Goal: Task Accomplishment & Management: Use online tool/utility

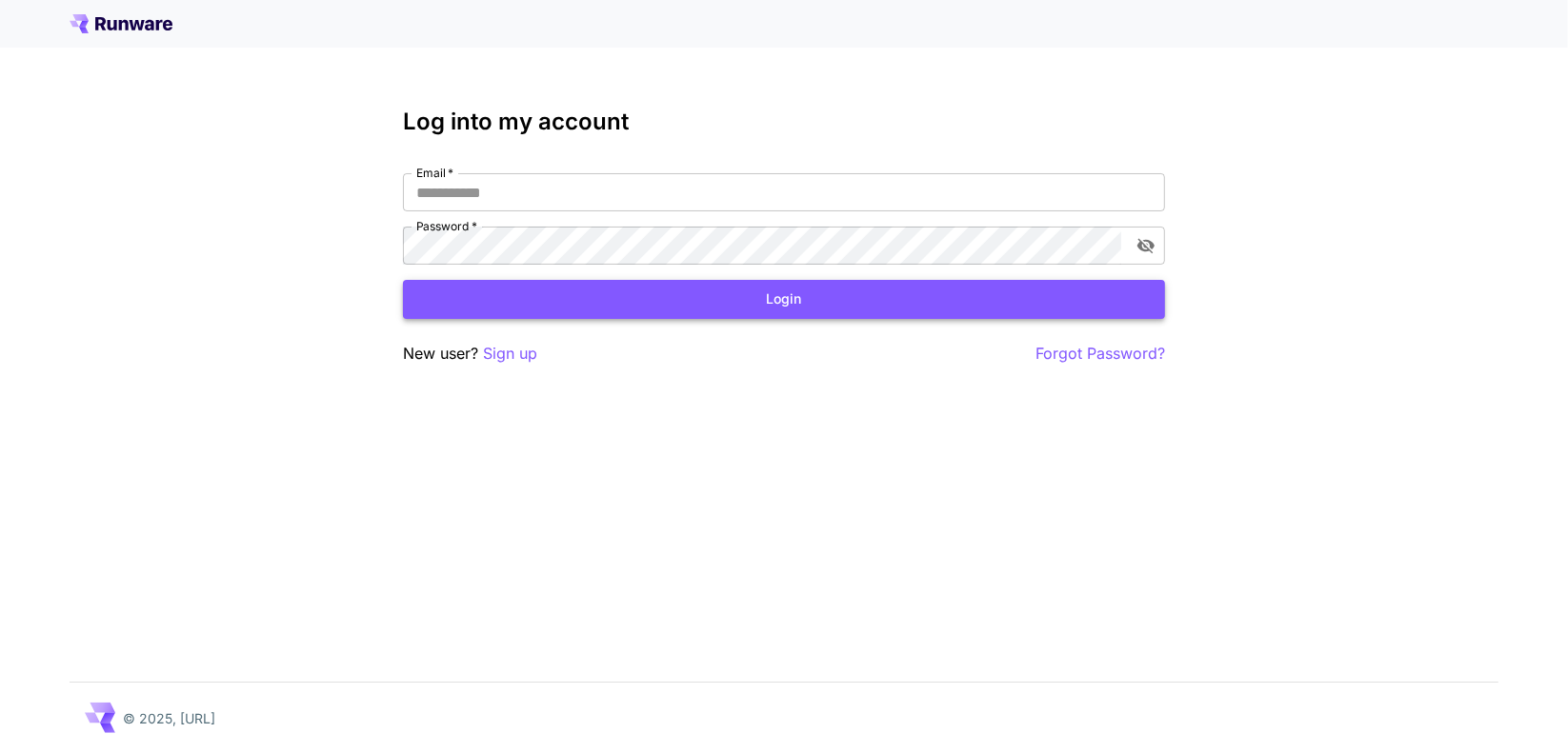
type input "**********"
click at [730, 308] on button "Login" at bounding box center [784, 300] width 762 height 39
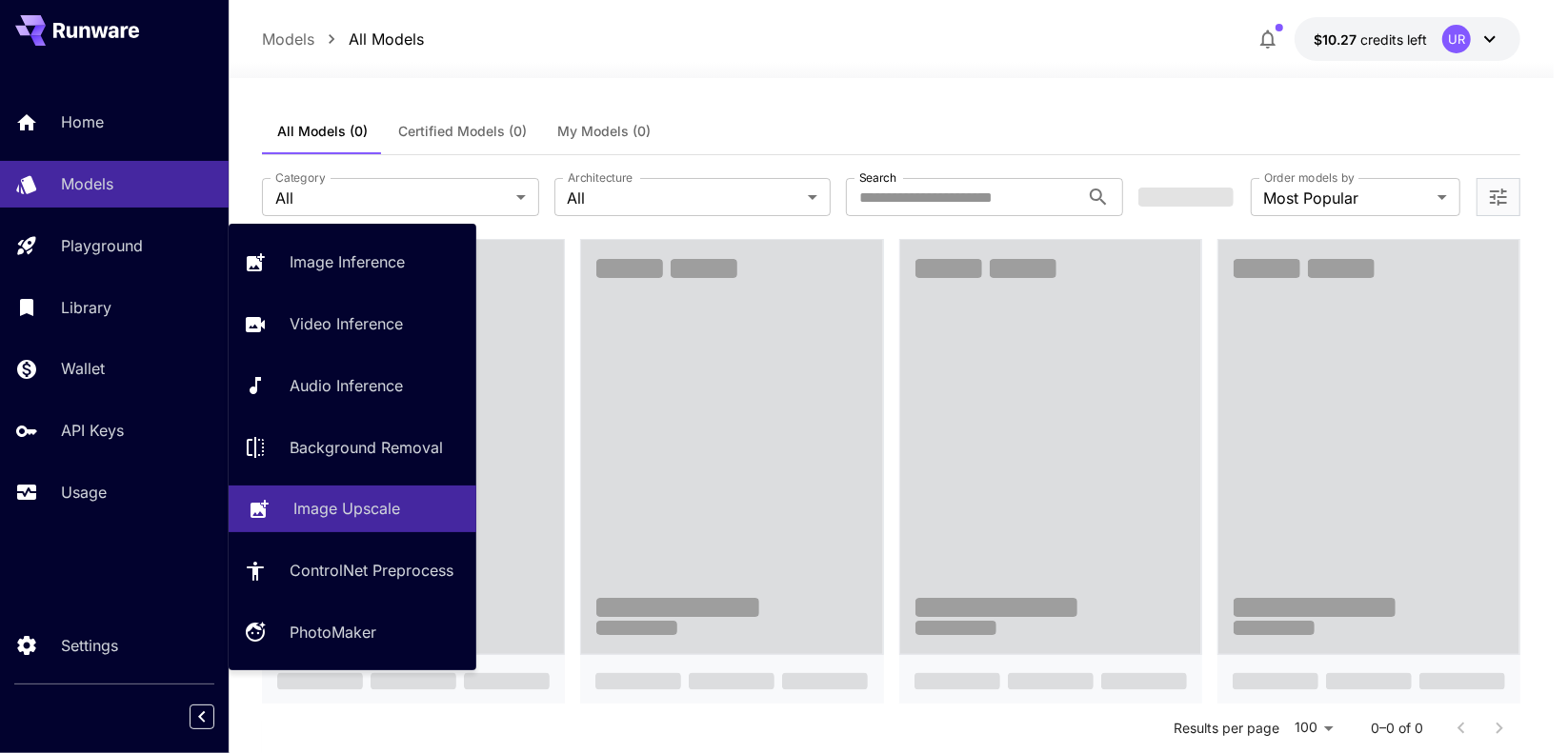
click at [364, 514] on p "Image Upscale" at bounding box center [346, 508] width 107 height 23
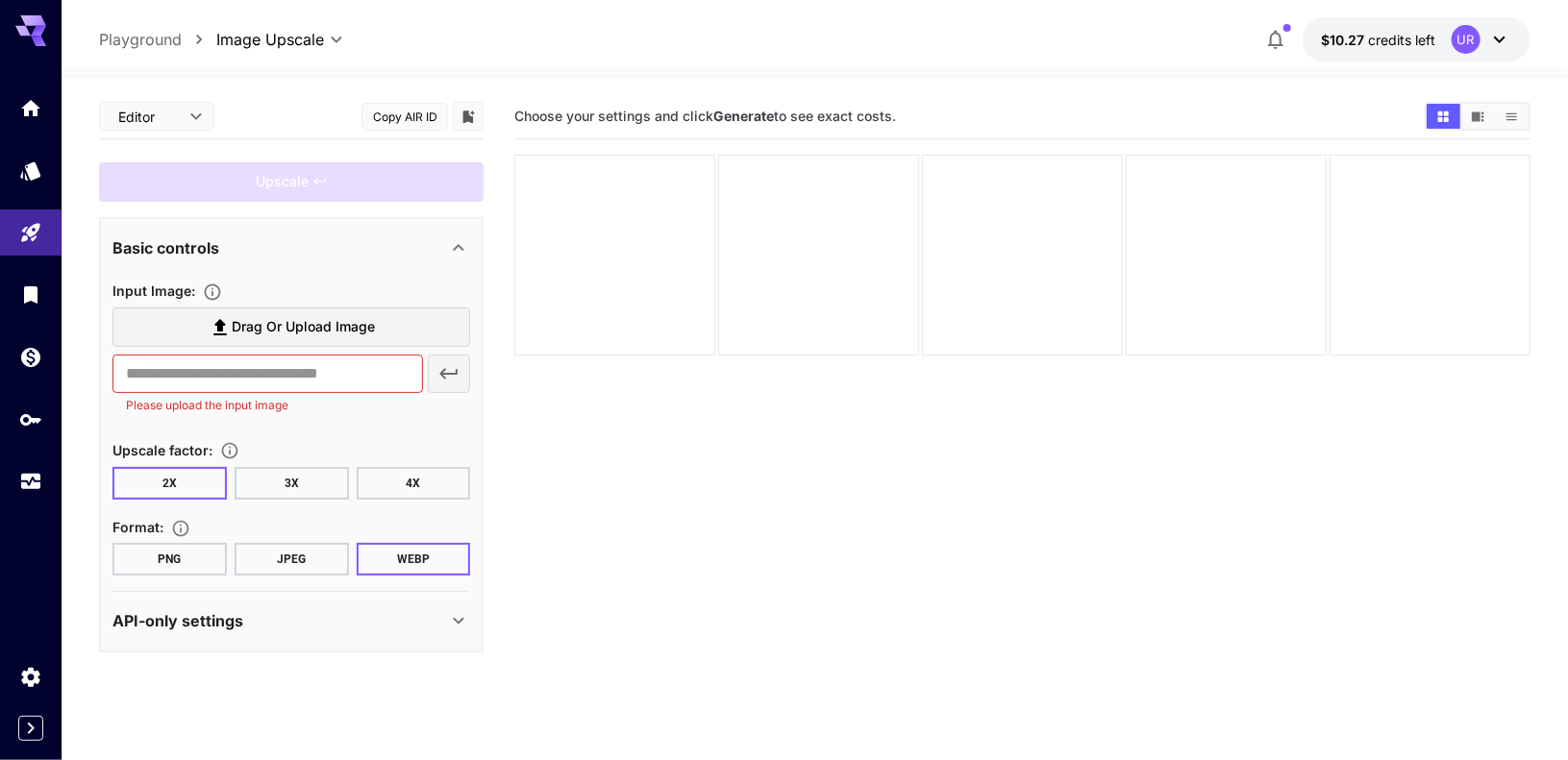
click at [274, 332] on span "Drag or upload image" at bounding box center [303, 328] width 143 height 24
click at [0, 0] on input "Drag or upload image" at bounding box center [0, 0] width 0 height 0
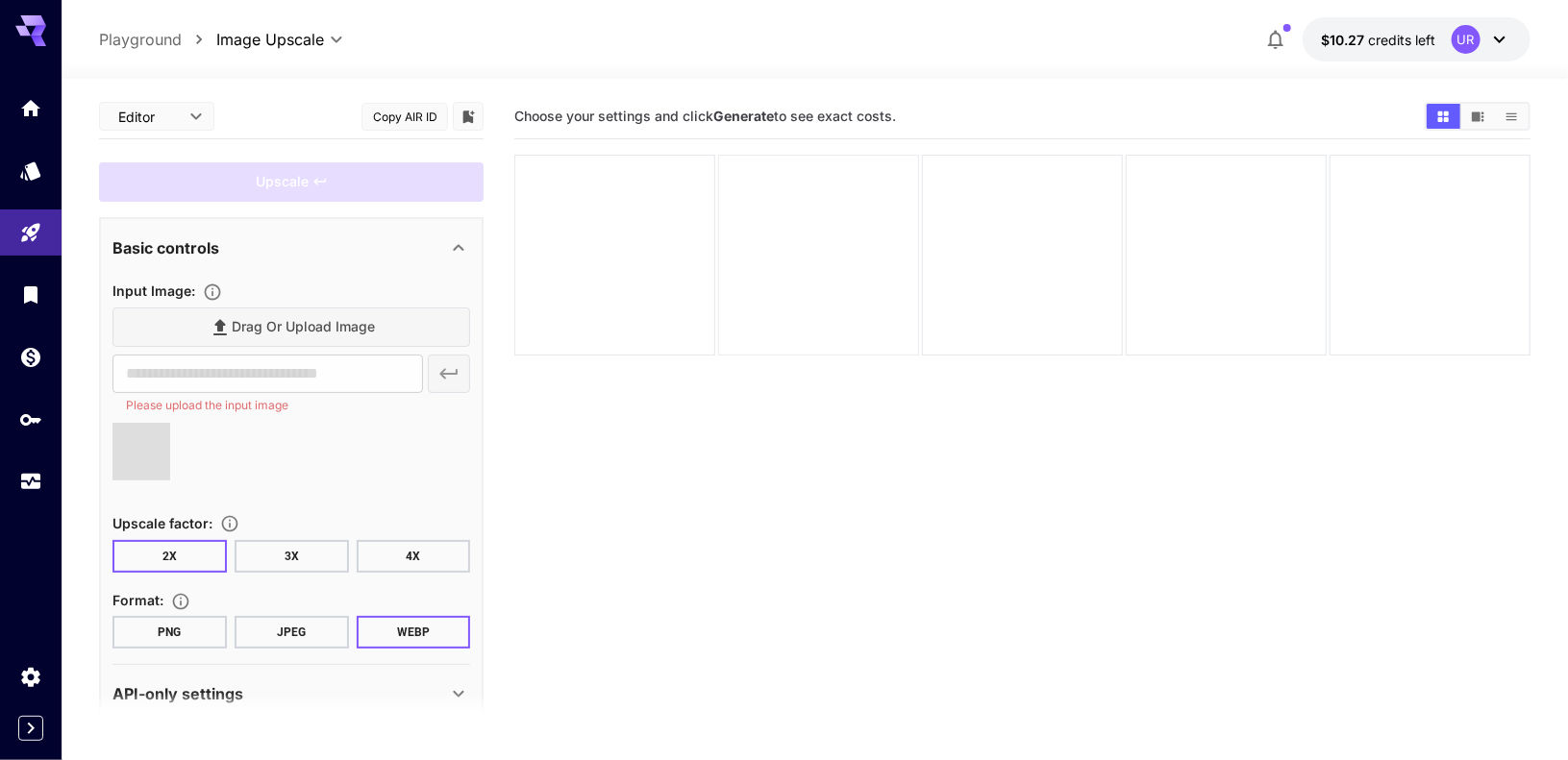
type input "**********"
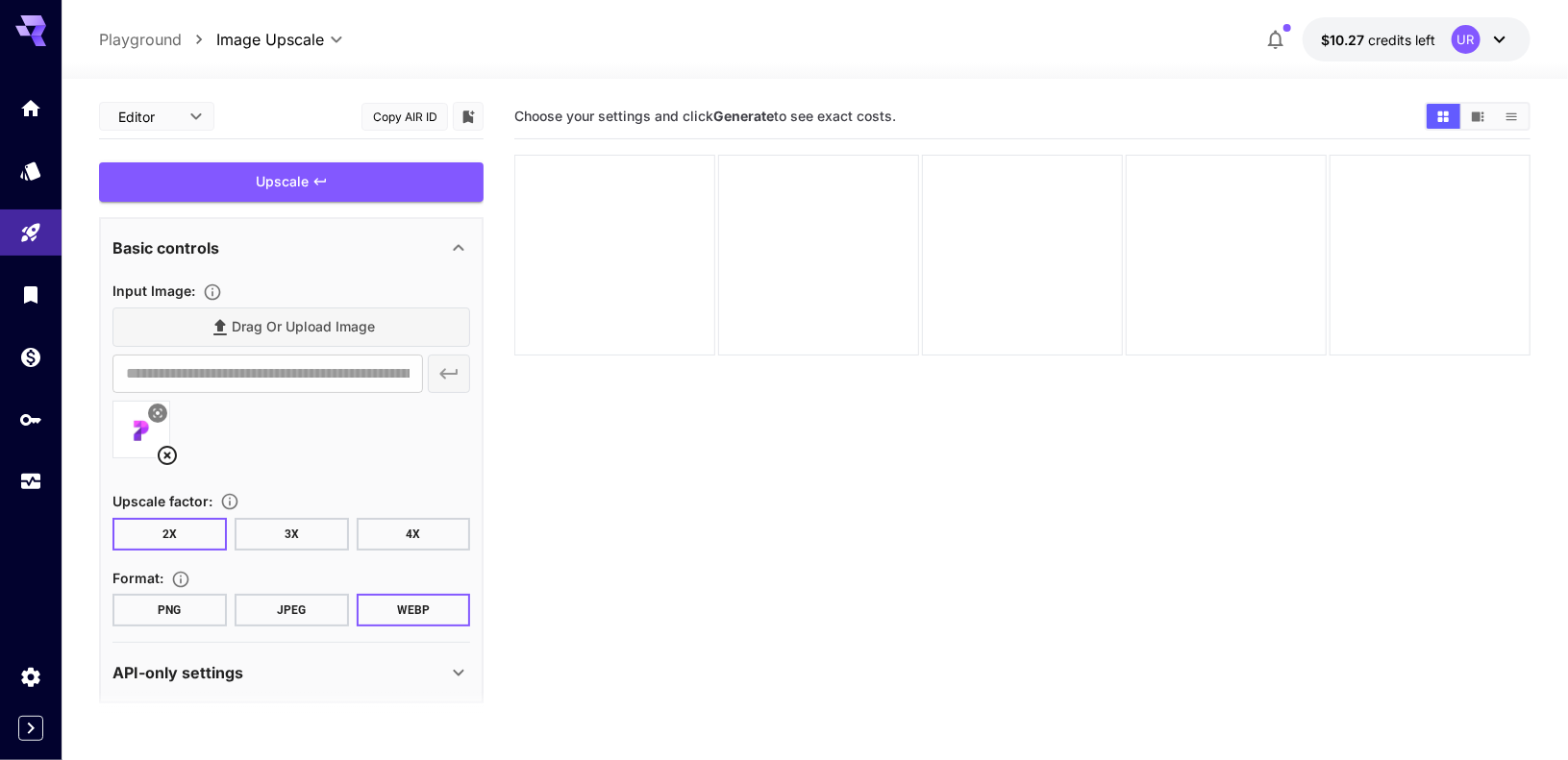
scroll to position [7, 0]
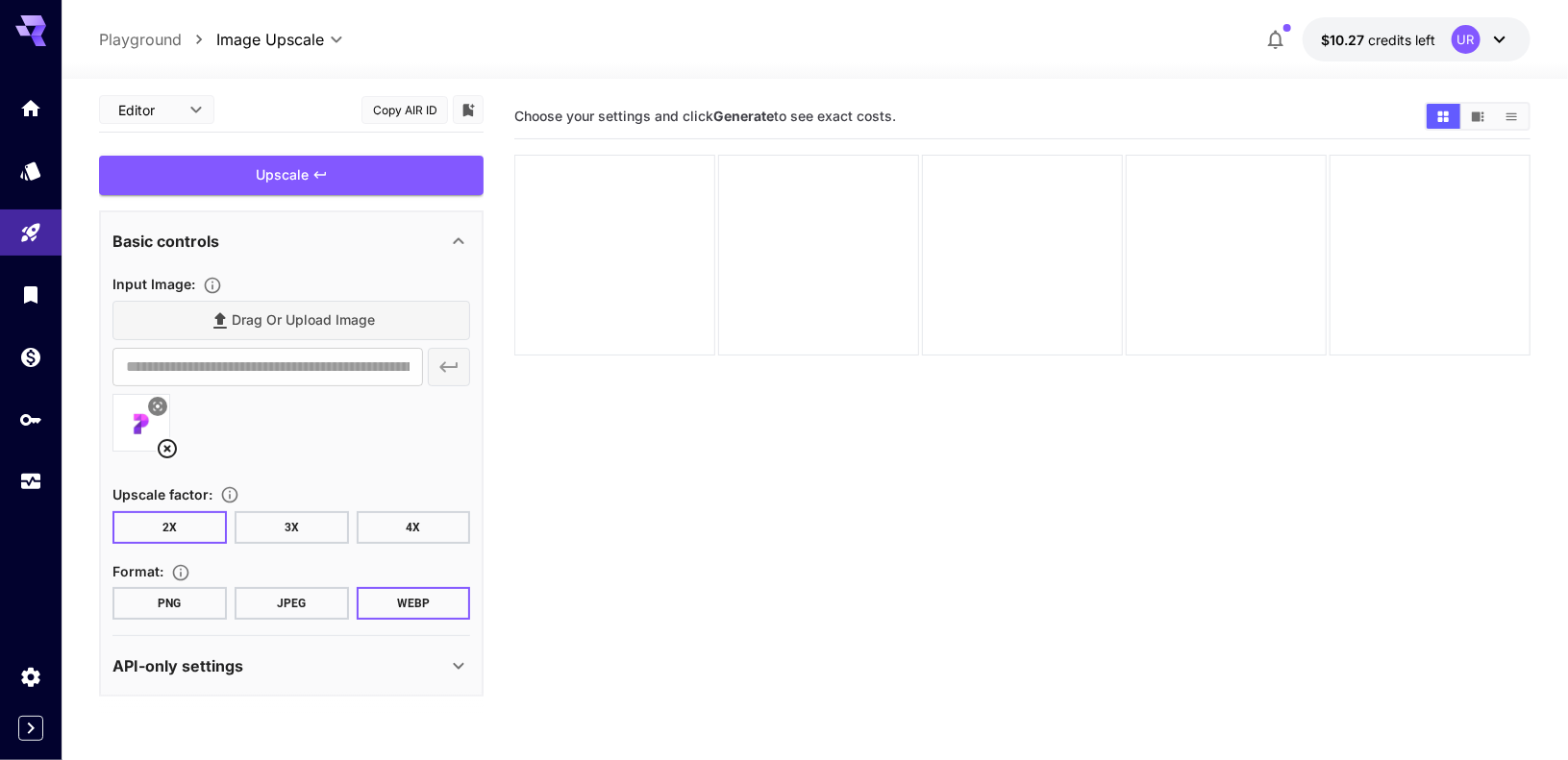
click at [306, 527] on button "3X" at bounding box center [292, 527] width 115 height 33
click at [170, 602] on button "PNG" at bounding box center [170, 604] width 115 height 33
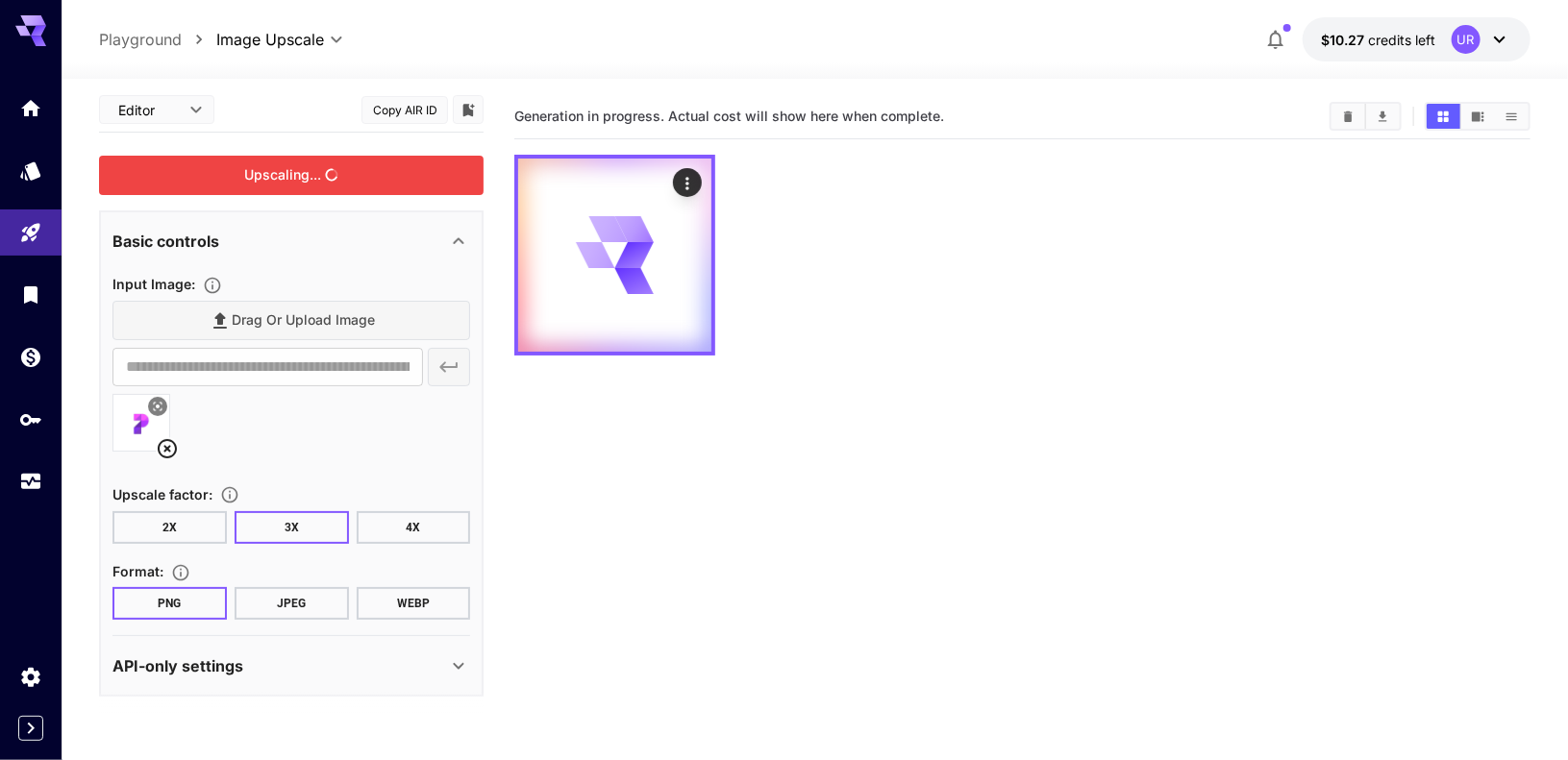
click at [333, 173] on div "Upscaling..." at bounding box center [291, 175] width 385 height 40
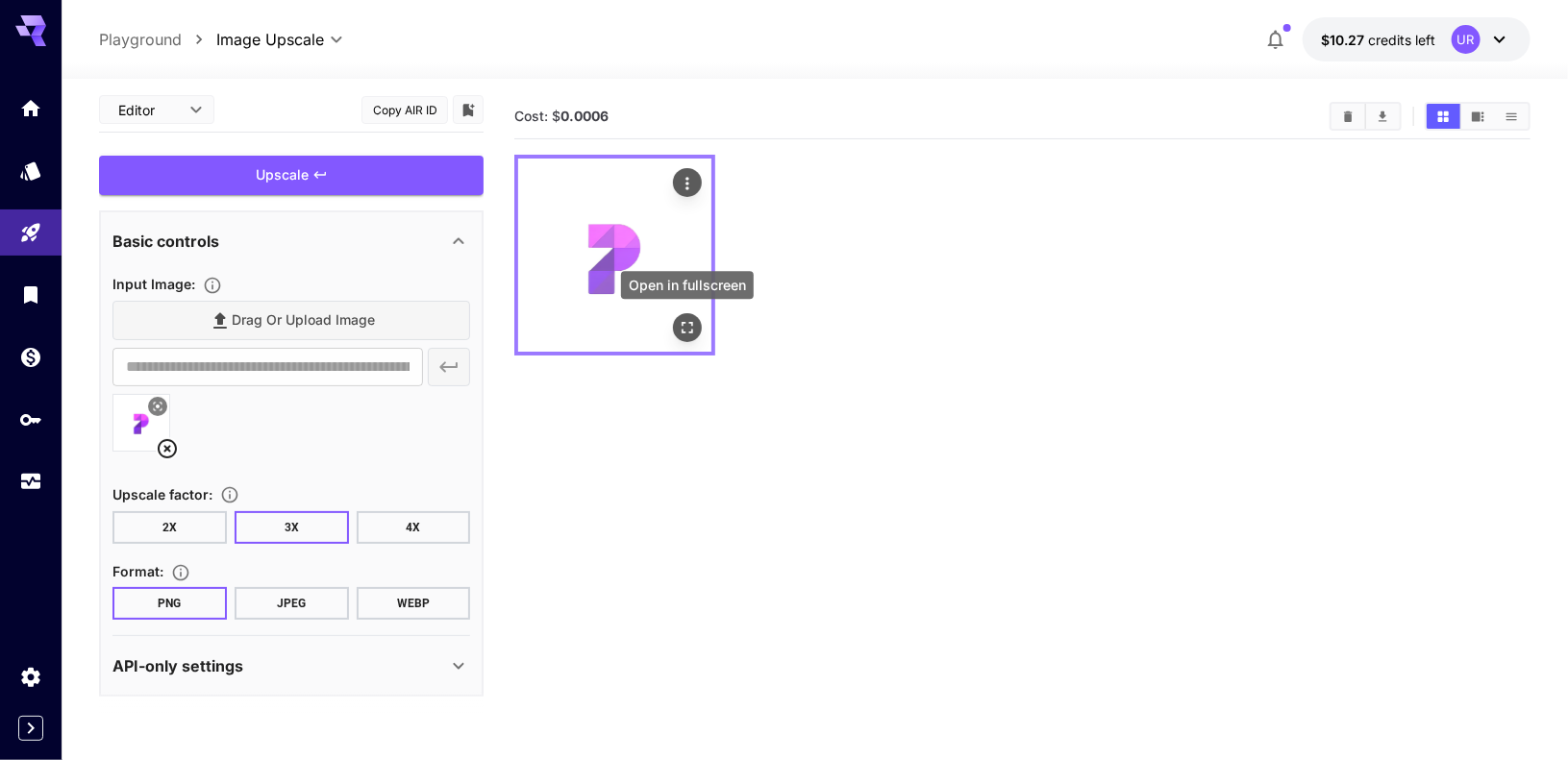
click at [681, 319] on icon "Open in fullscreen" at bounding box center [687, 328] width 19 height 19
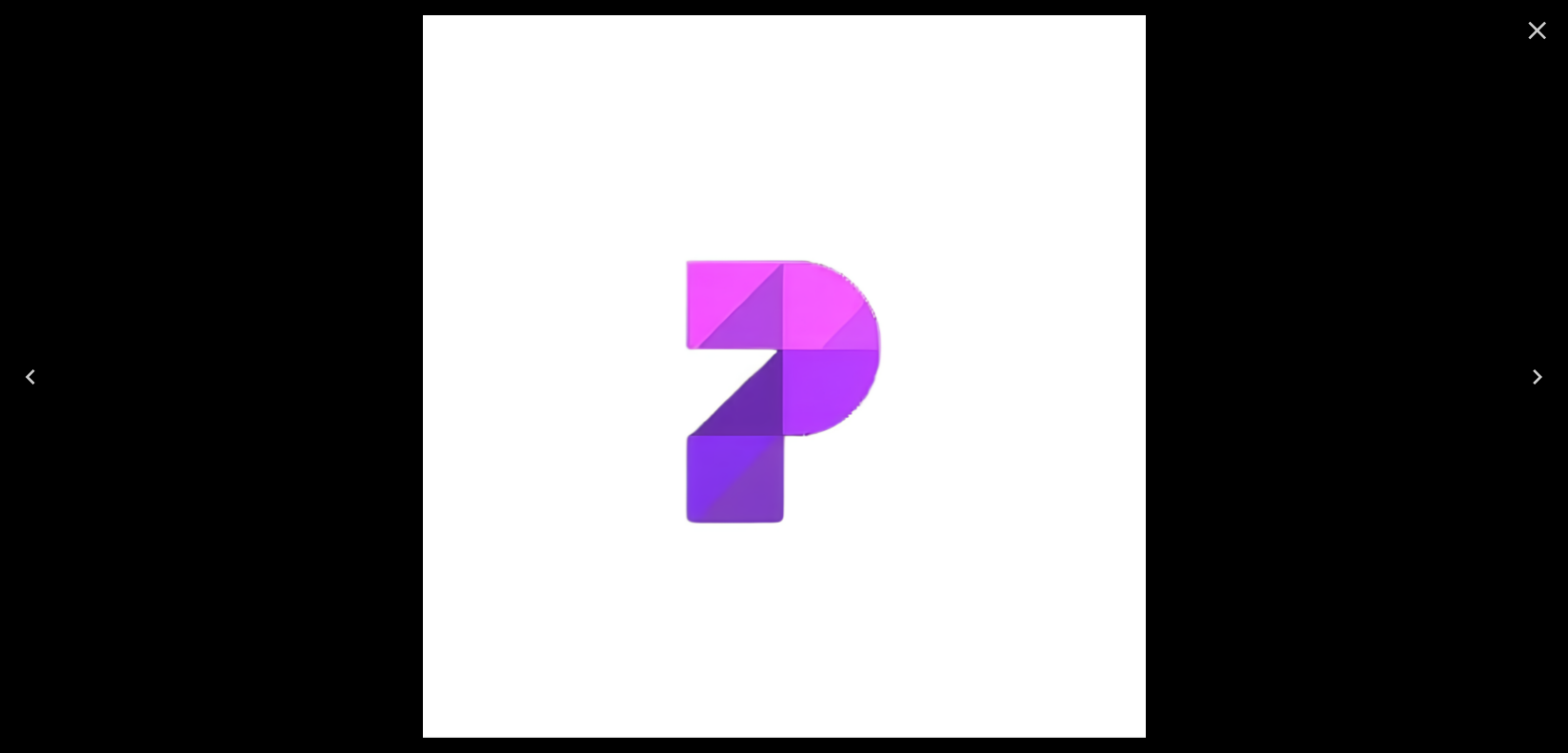
click at [1543, 25] on icon "Close" at bounding box center [1538, 30] width 18 height 18
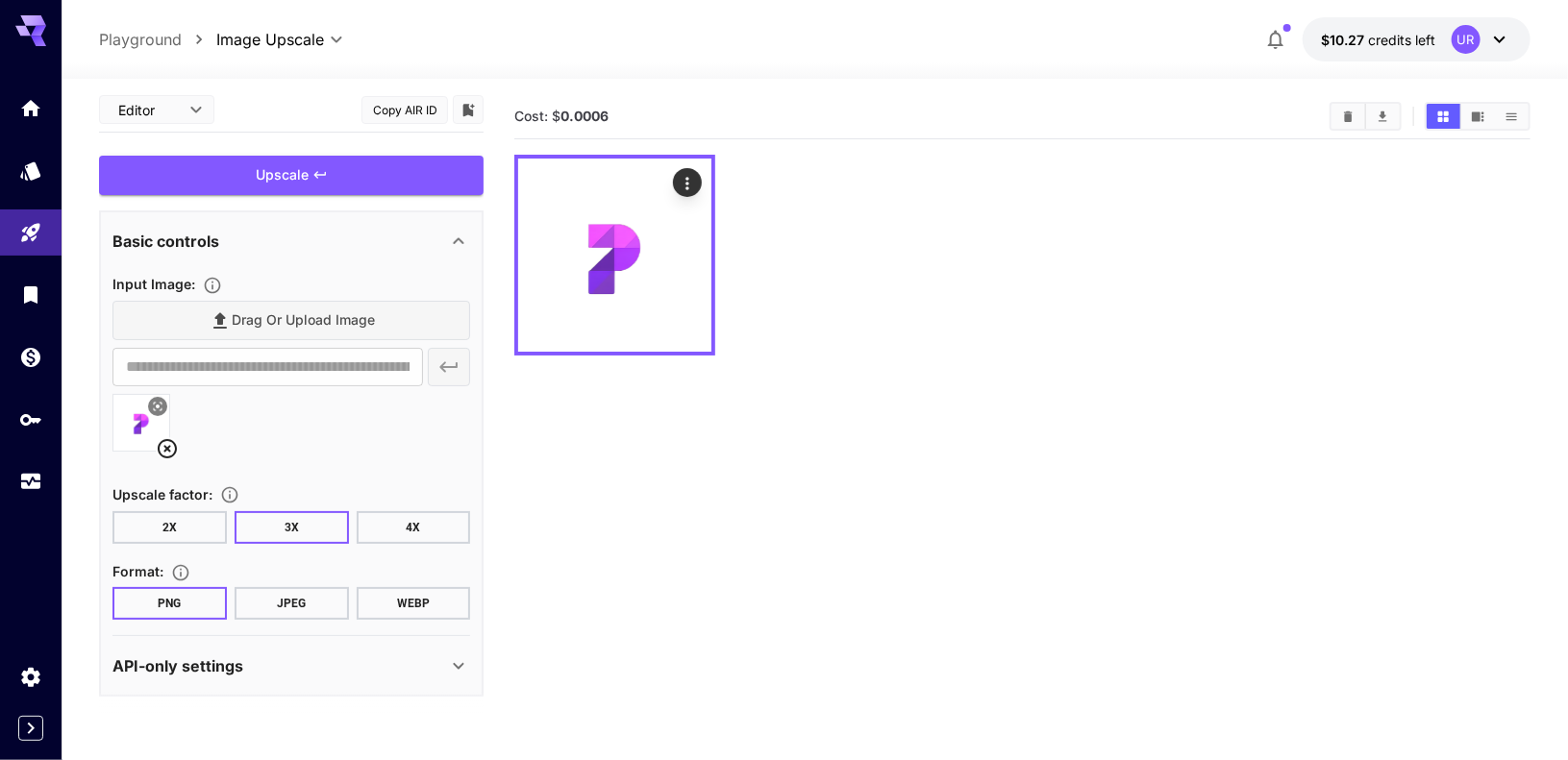
click at [415, 526] on button "4X" at bounding box center [414, 527] width 115 height 33
click at [615, 244] on img at bounding box center [614, 254] width 193 height 193
click at [686, 326] on icon "Open in fullscreen" at bounding box center [687, 328] width 19 height 19
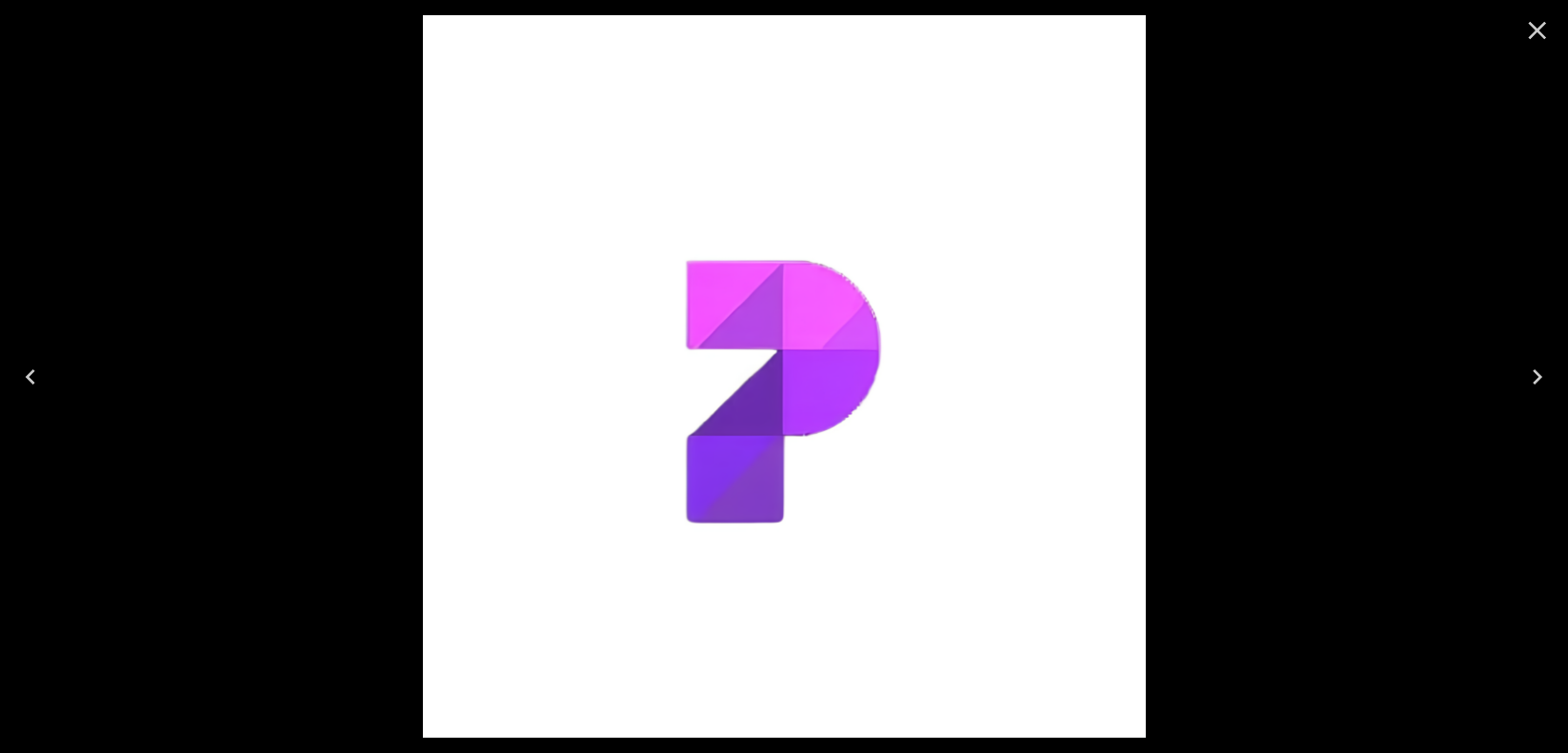
click at [1279, 222] on div at bounding box center [784, 376] width 1568 height 753
click at [1530, 32] on icon "Close" at bounding box center [1537, 30] width 30 height 30
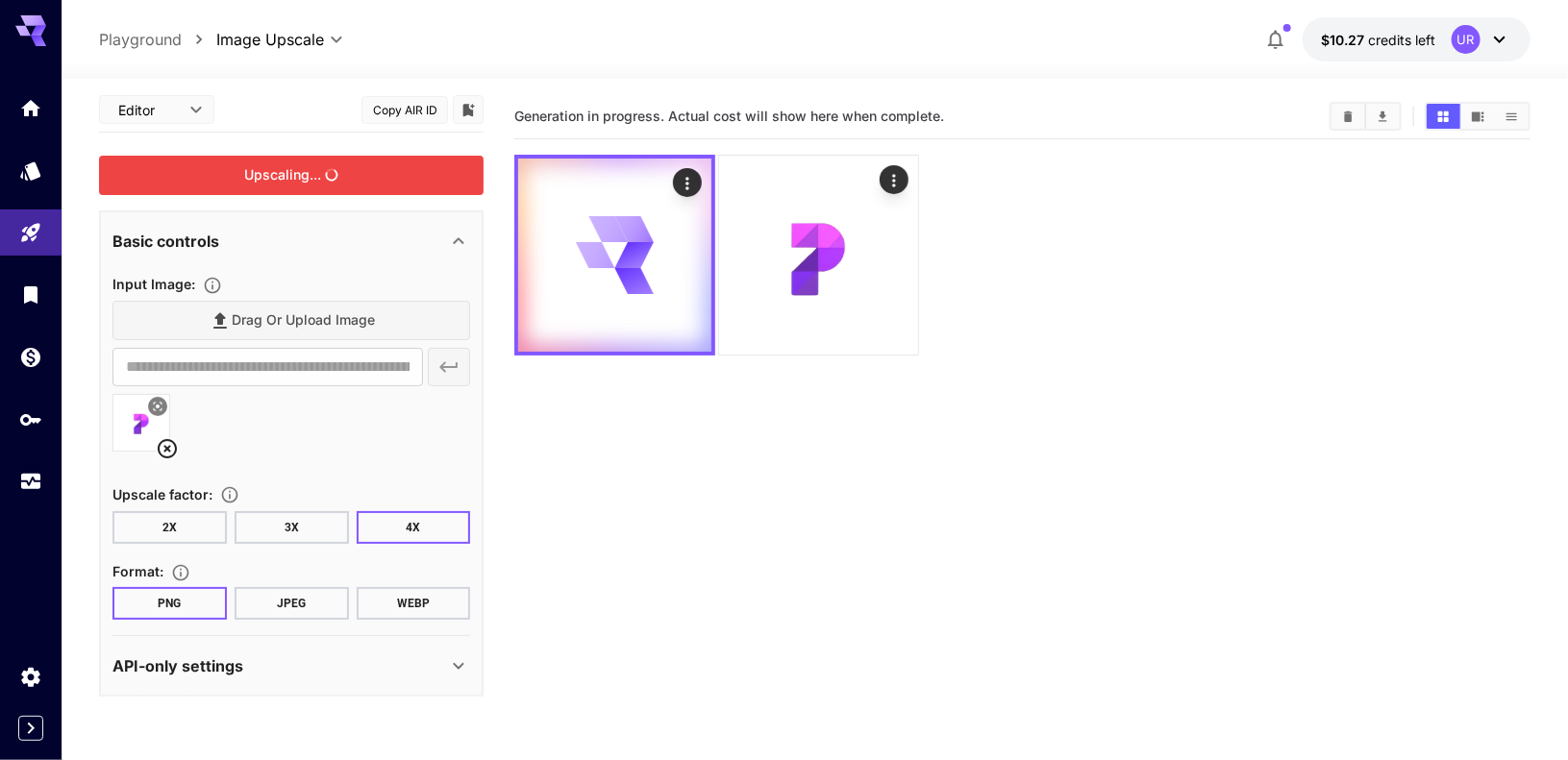
click at [293, 177] on div "Upscaling..." at bounding box center [291, 175] width 385 height 40
click at [221, 658] on p "API-only settings" at bounding box center [178, 666] width 131 height 23
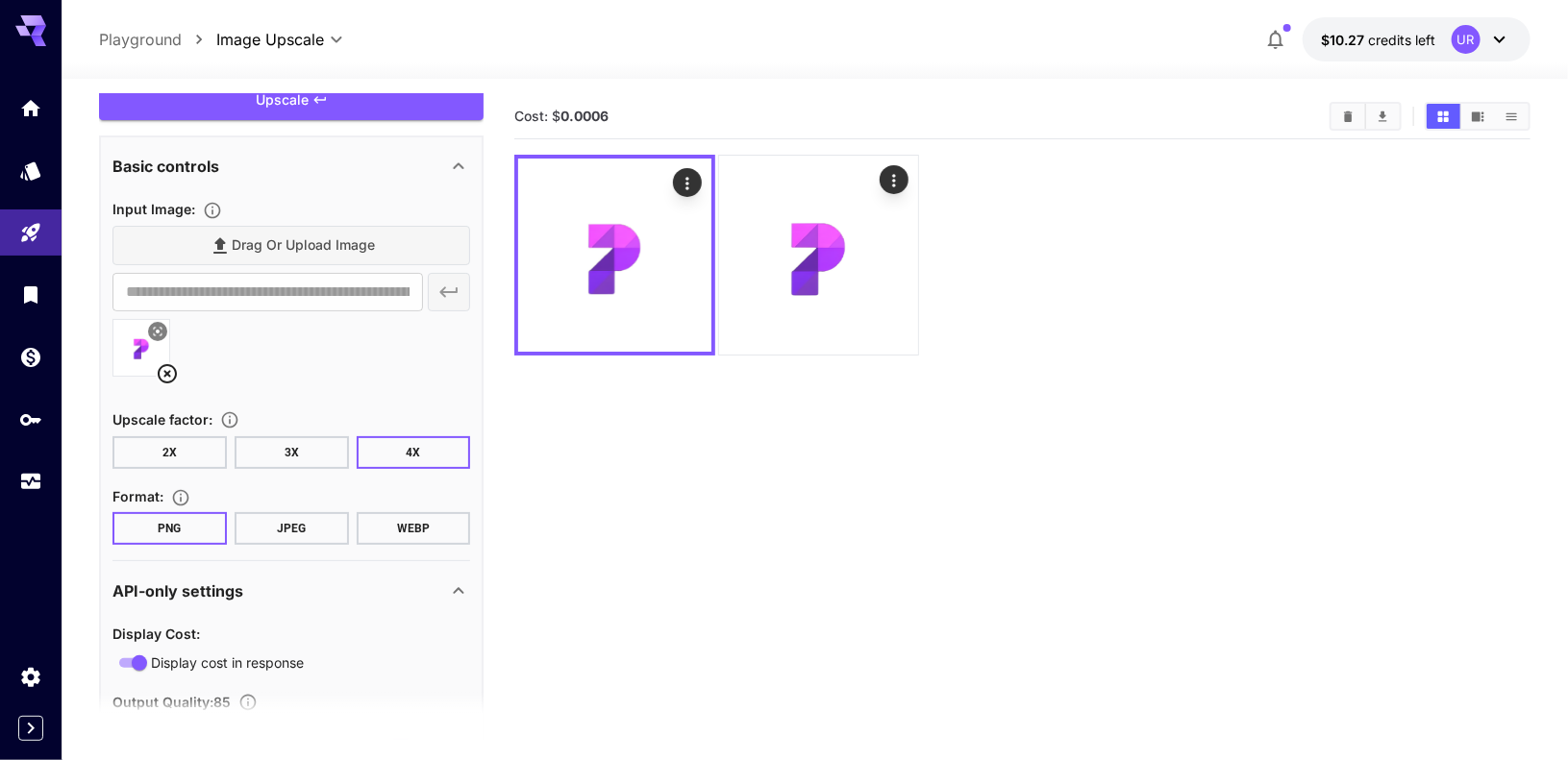
scroll to position [79, 0]
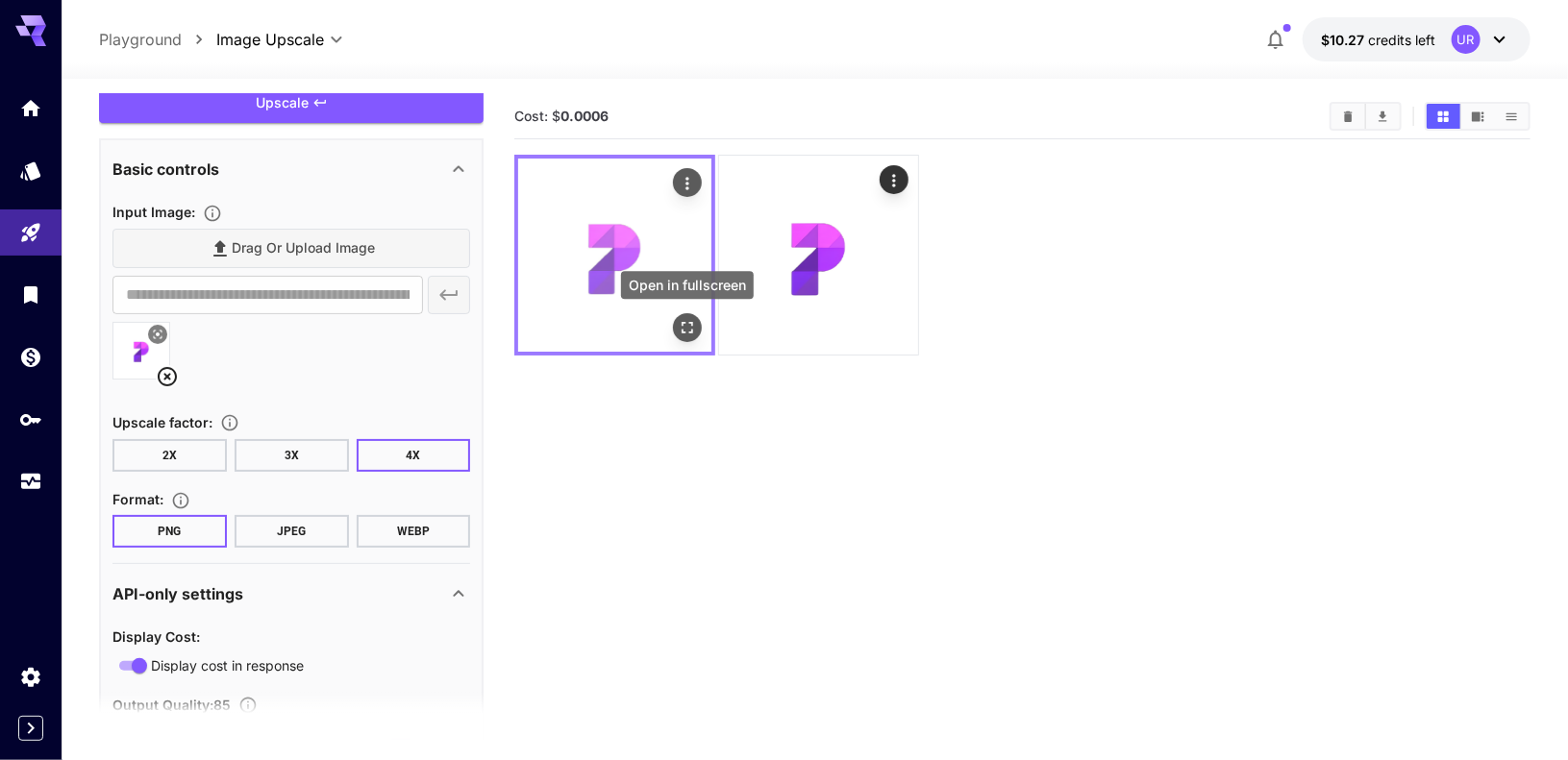
click at [686, 330] on icon "Open in fullscreen" at bounding box center [687, 328] width 19 height 19
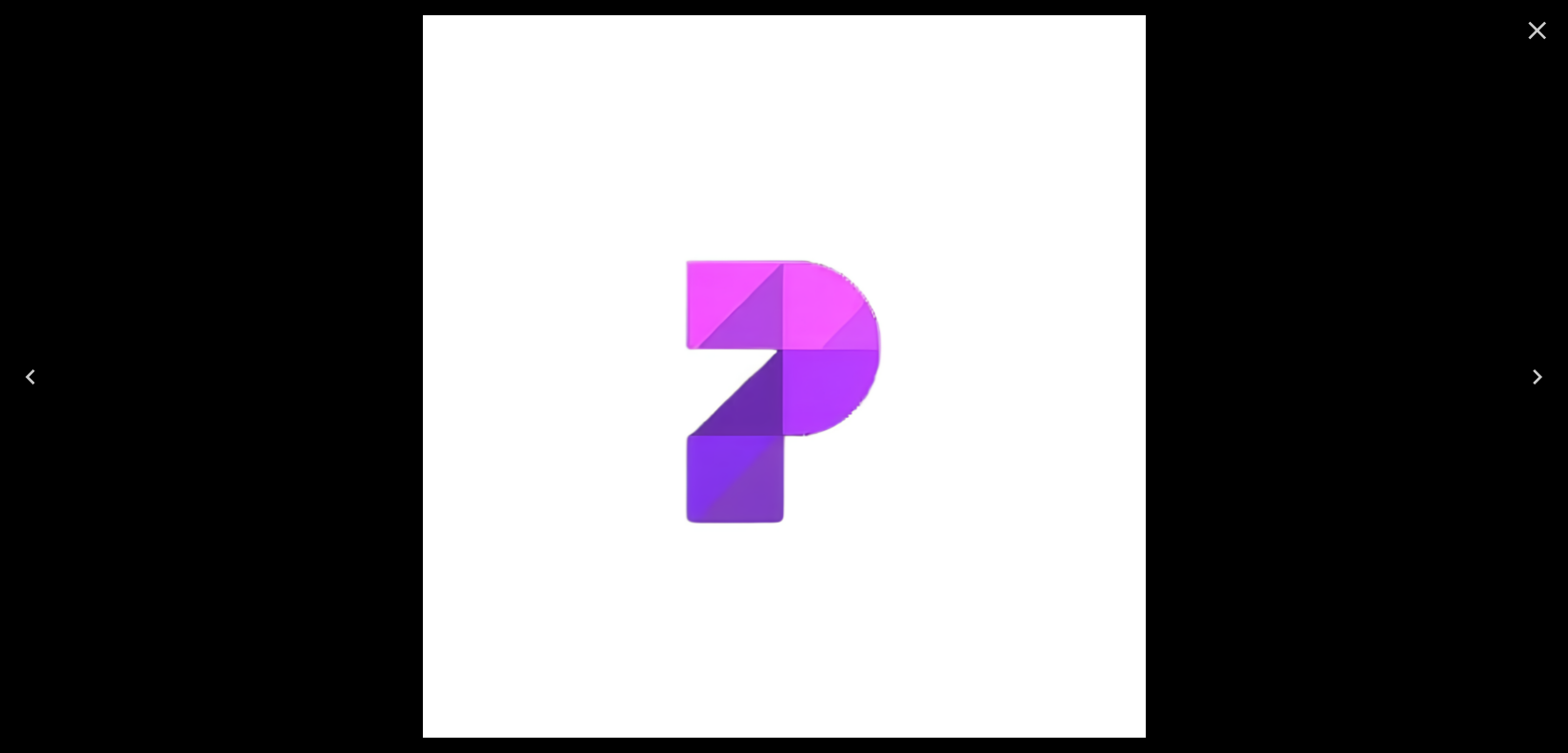
click at [1567, 27] on div at bounding box center [1538, 30] width 61 height 61
click at [1551, 27] on icon "Close" at bounding box center [1537, 30] width 30 height 30
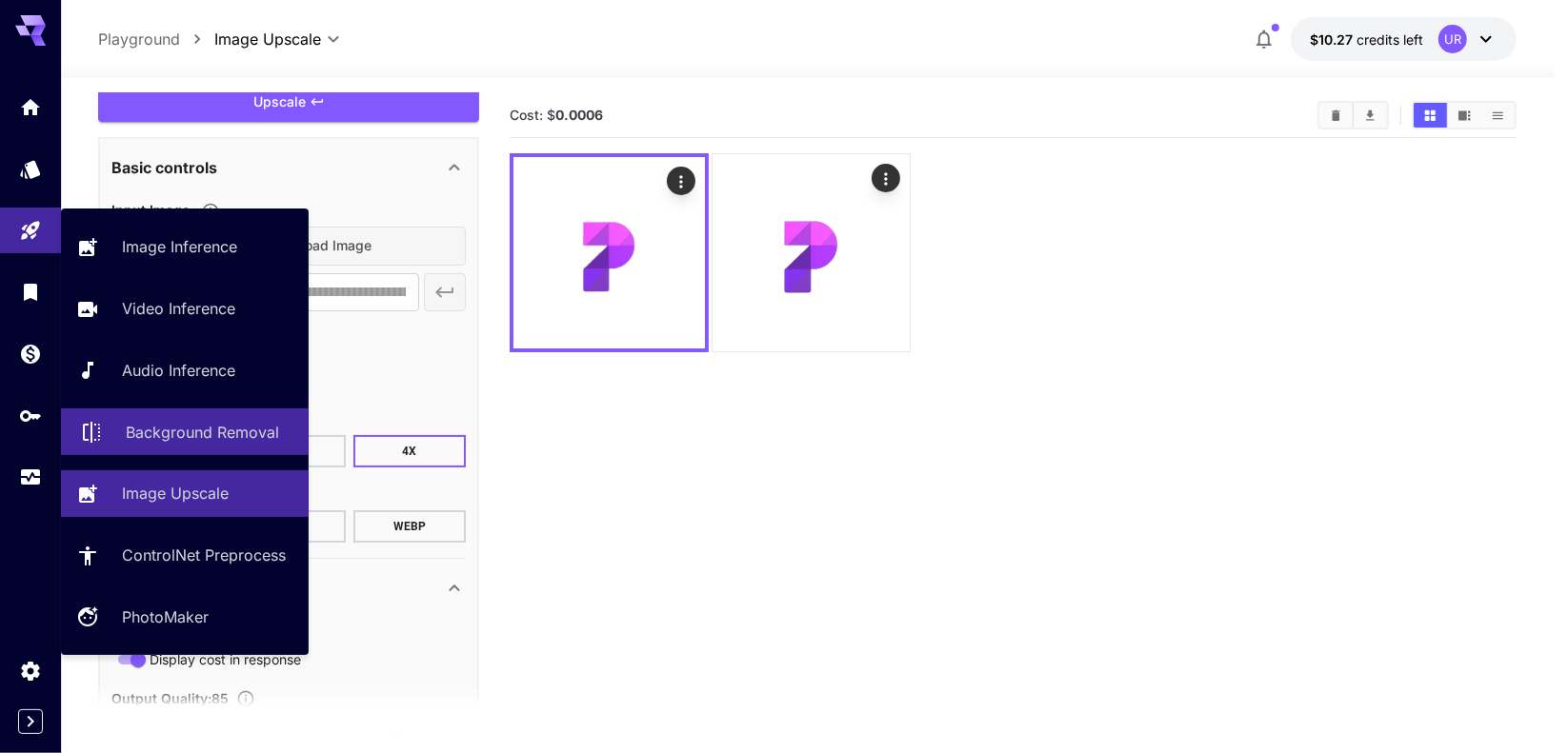
click at [192, 432] on p "Background Removal" at bounding box center [202, 431] width 153 height 23
type input "**********"
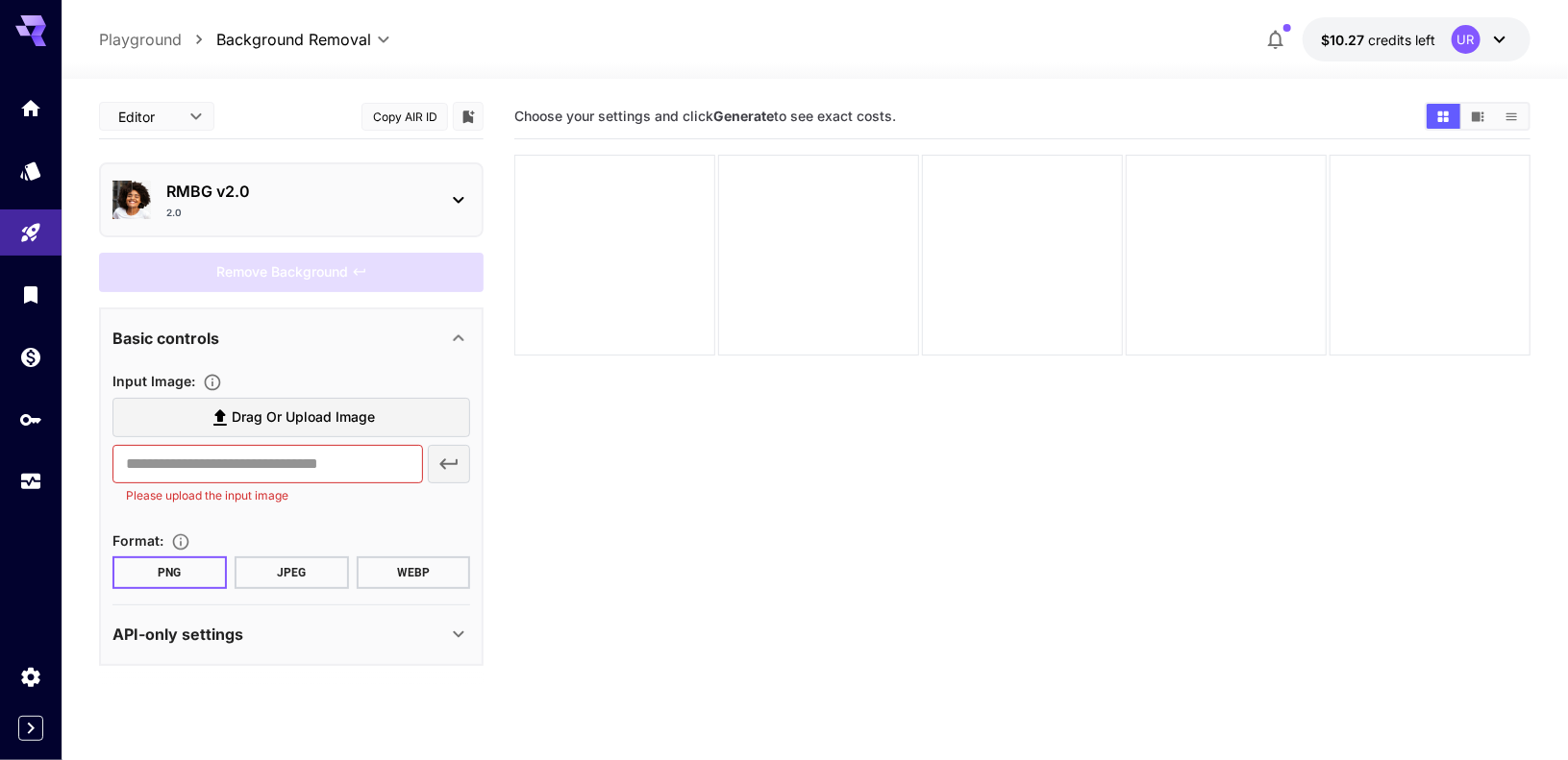
click at [263, 210] on div "2.0" at bounding box center [299, 213] width 265 height 15
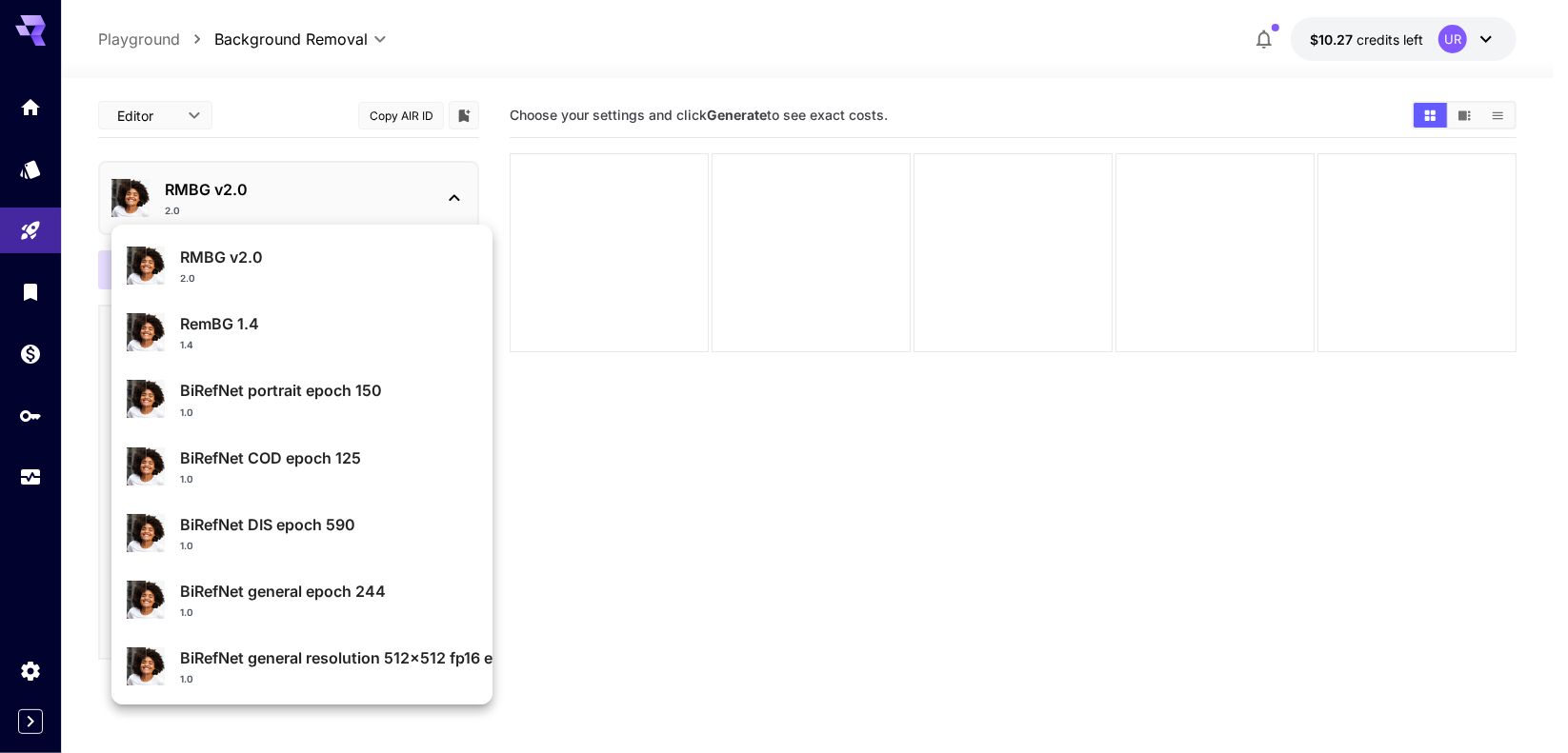
click at [261, 208] on div at bounding box center [784, 376] width 1568 height 753
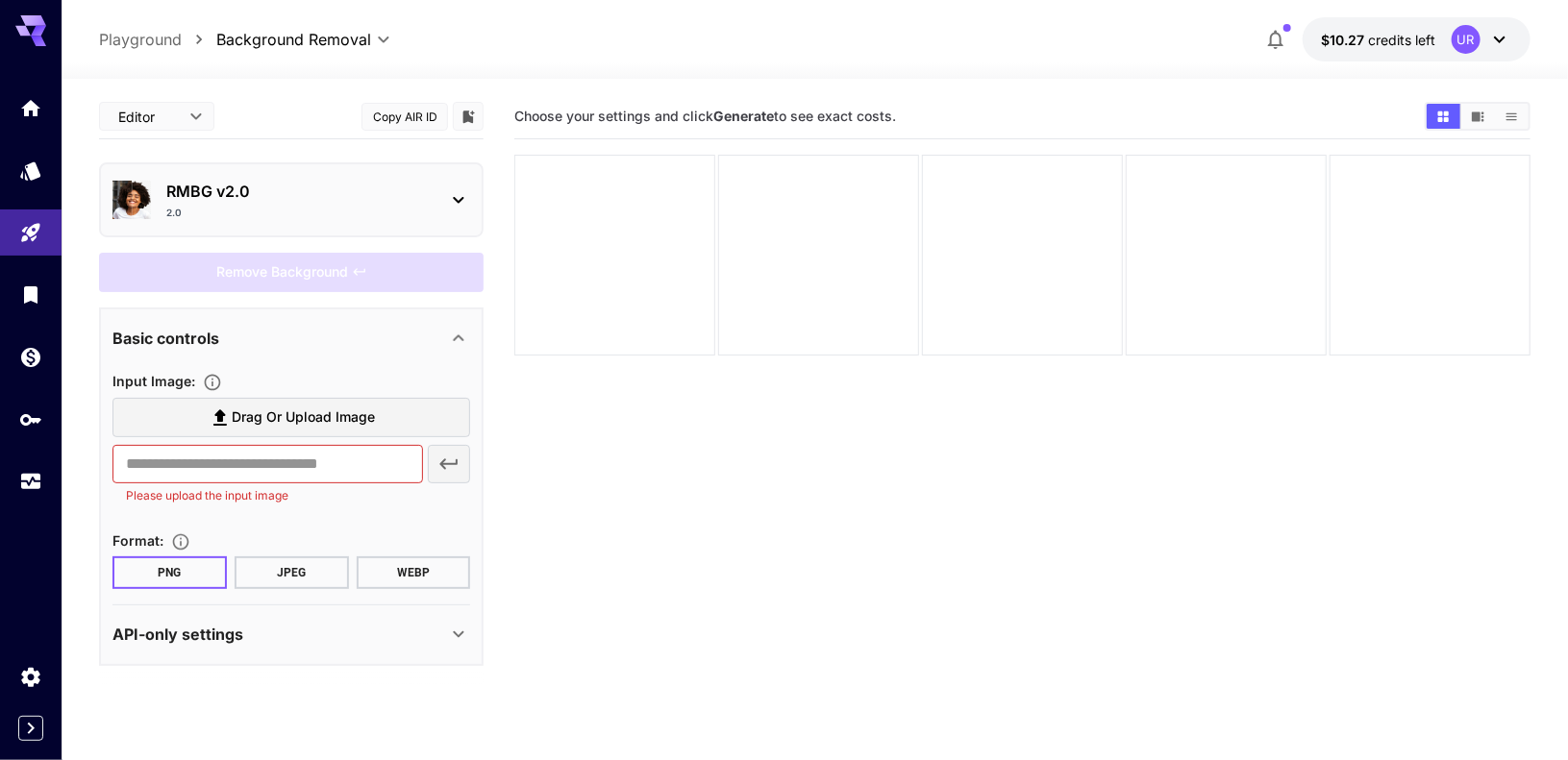
click at [249, 412] on span "Drag or upload image" at bounding box center [303, 418] width 143 height 24
click at [0, 0] on input "Drag or upload image" at bounding box center [0, 0] width 0 height 0
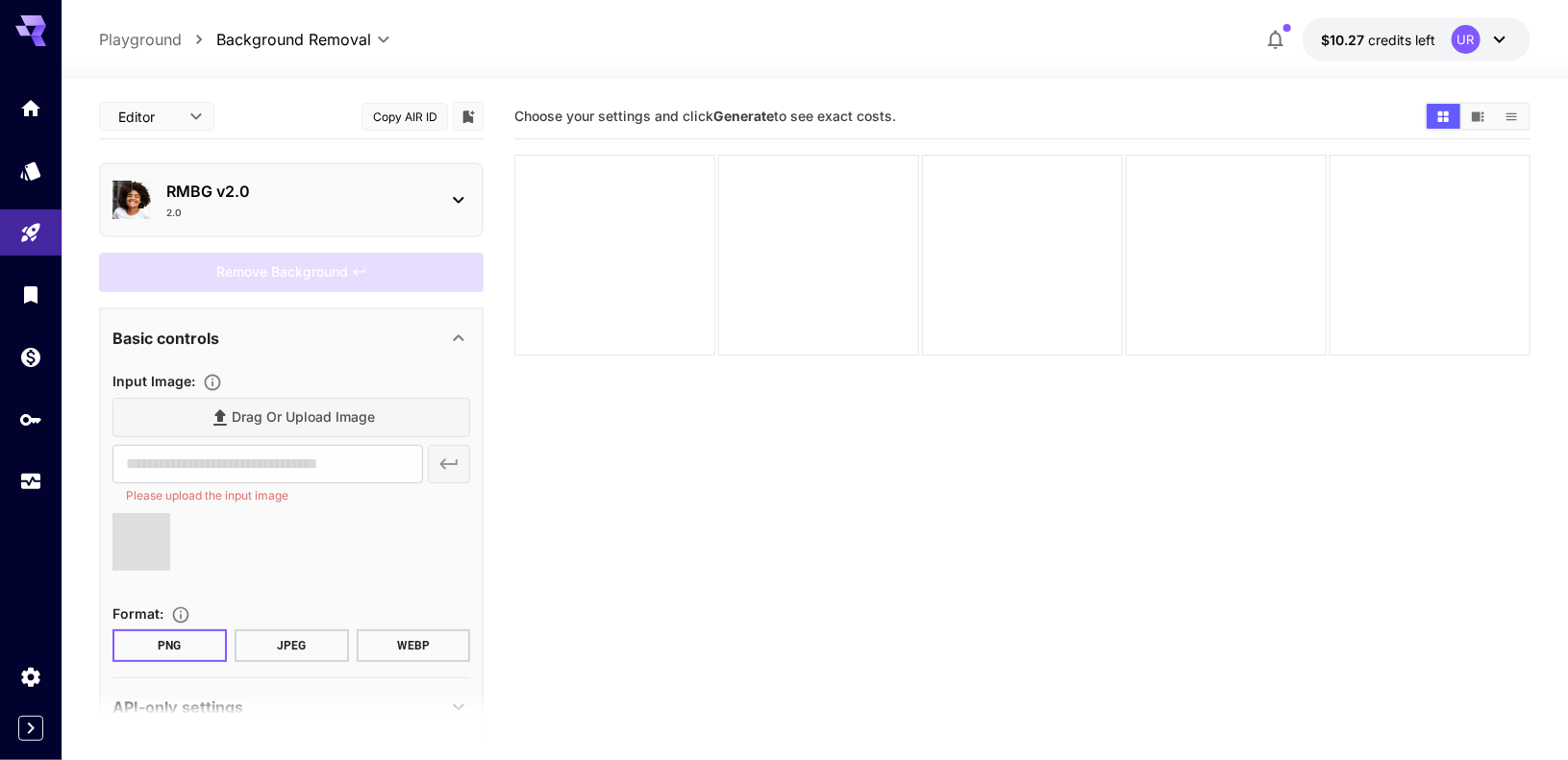
type input "**********"
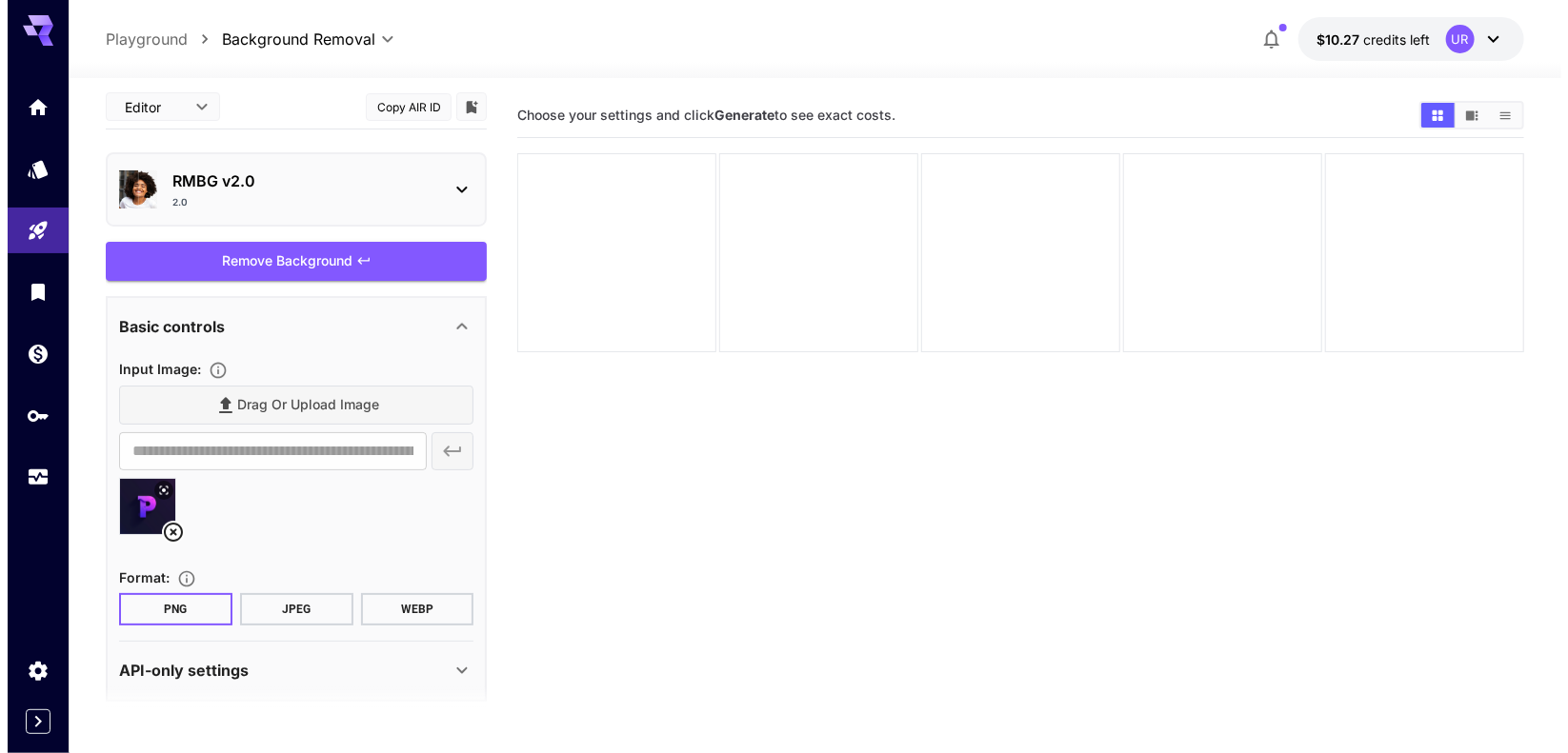
scroll to position [20, 0]
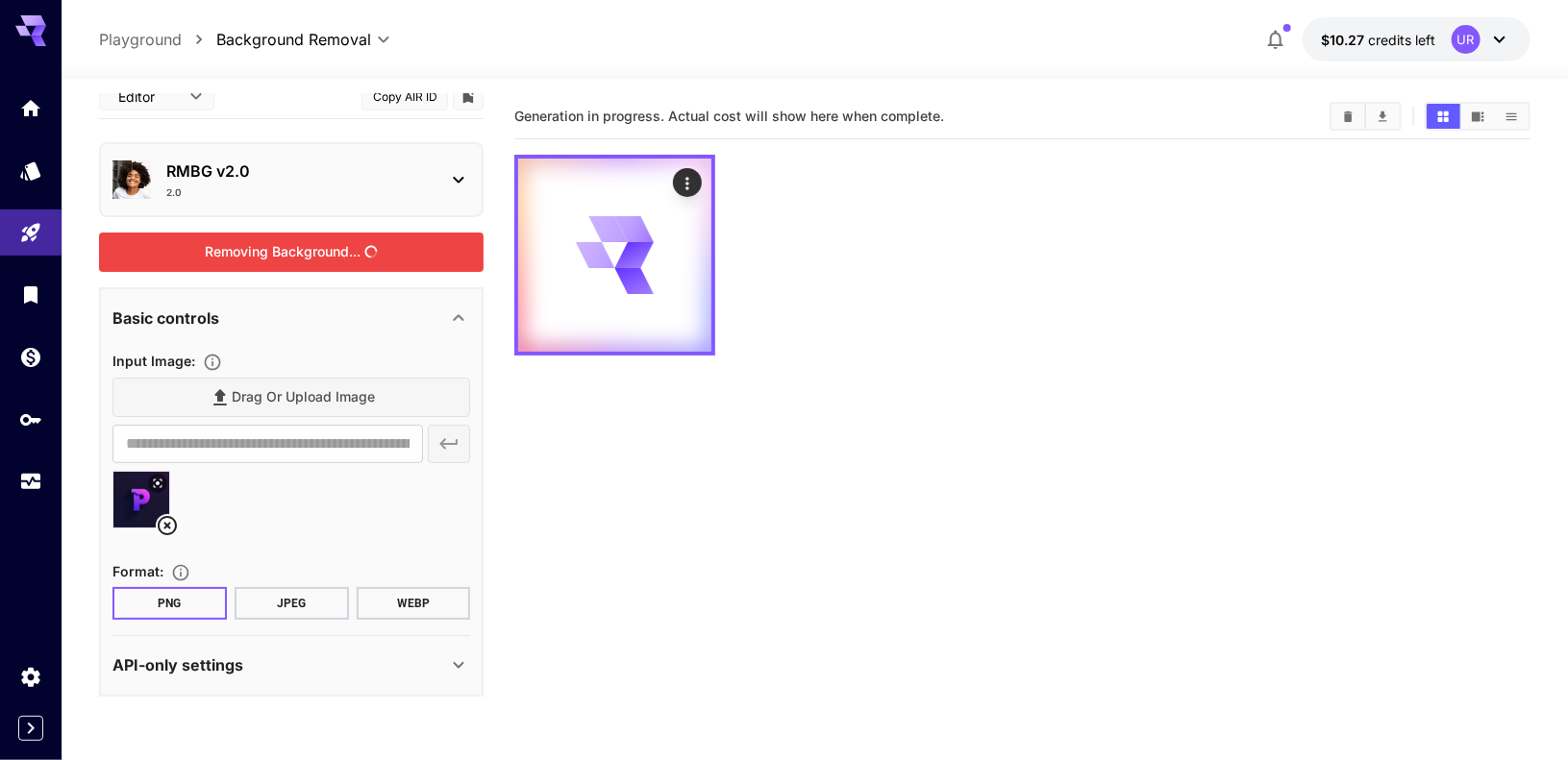
click at [381, 256] on div "Removing Background..." at bounding box center [291, 252] width 385 height 40
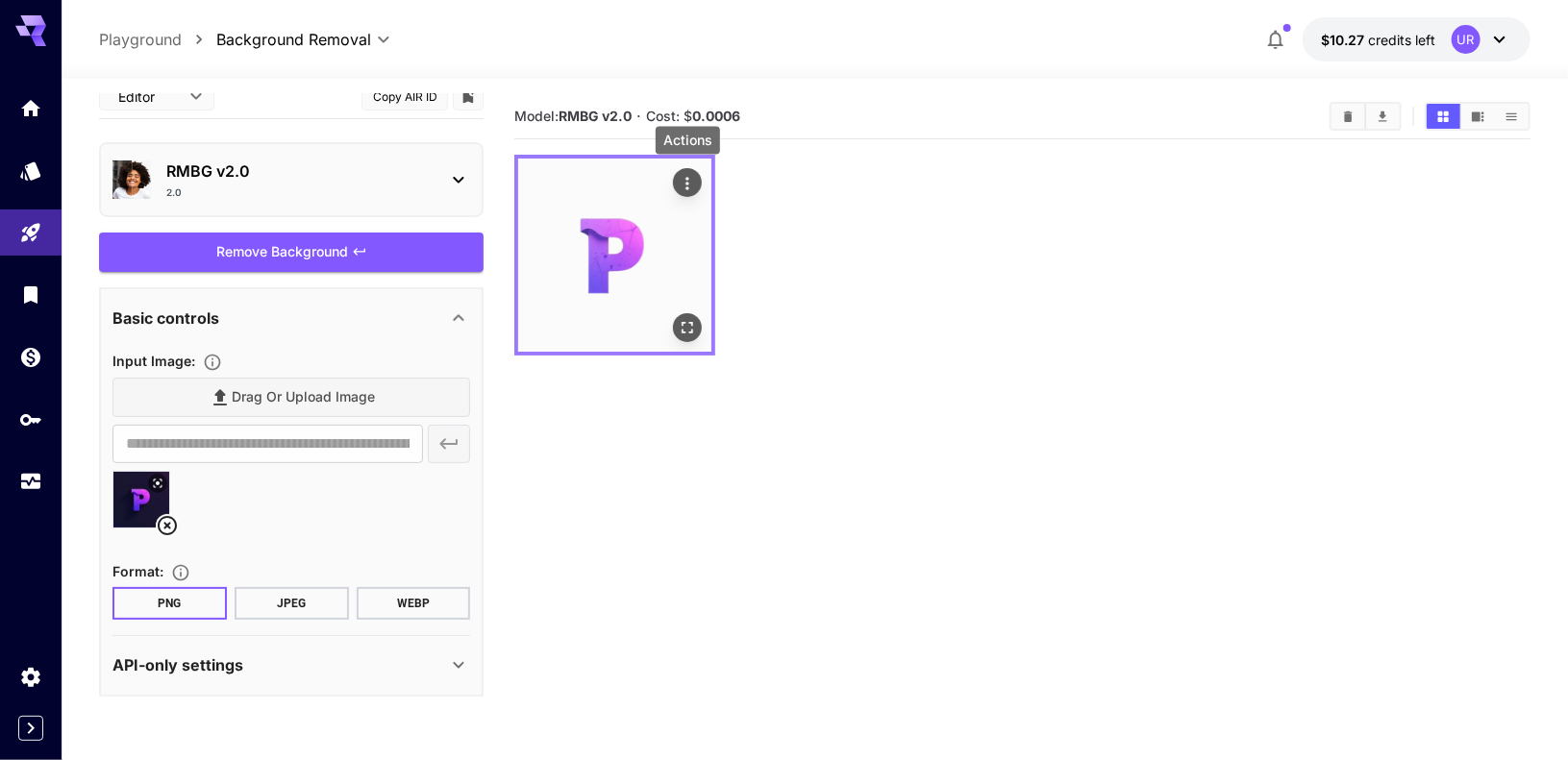
click at [695, 181] on icon "Actions" at bounding box center [687, 183] width 19 height 19
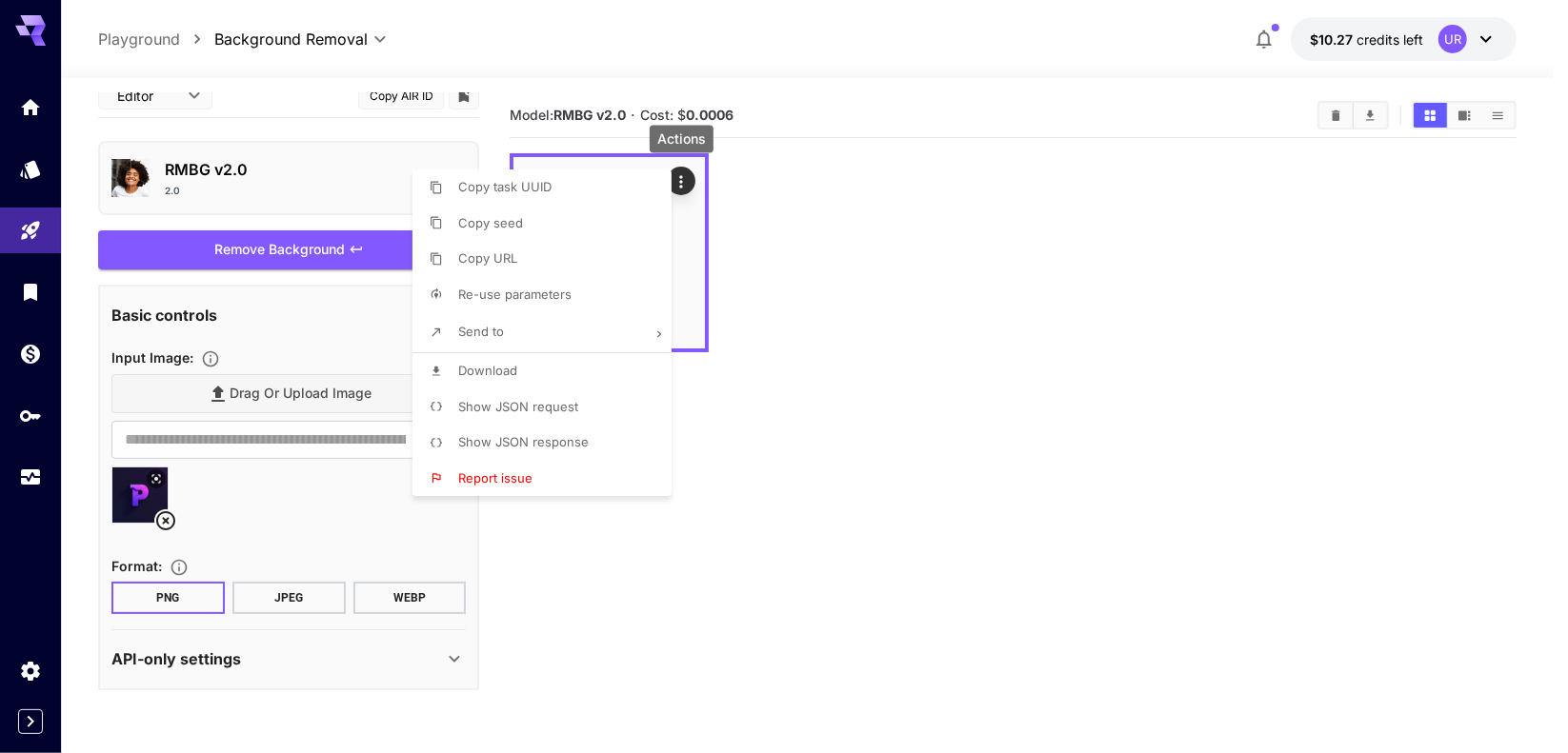
click at [991, 270] on div at bounding box center [784, 376] width 1568 height 753
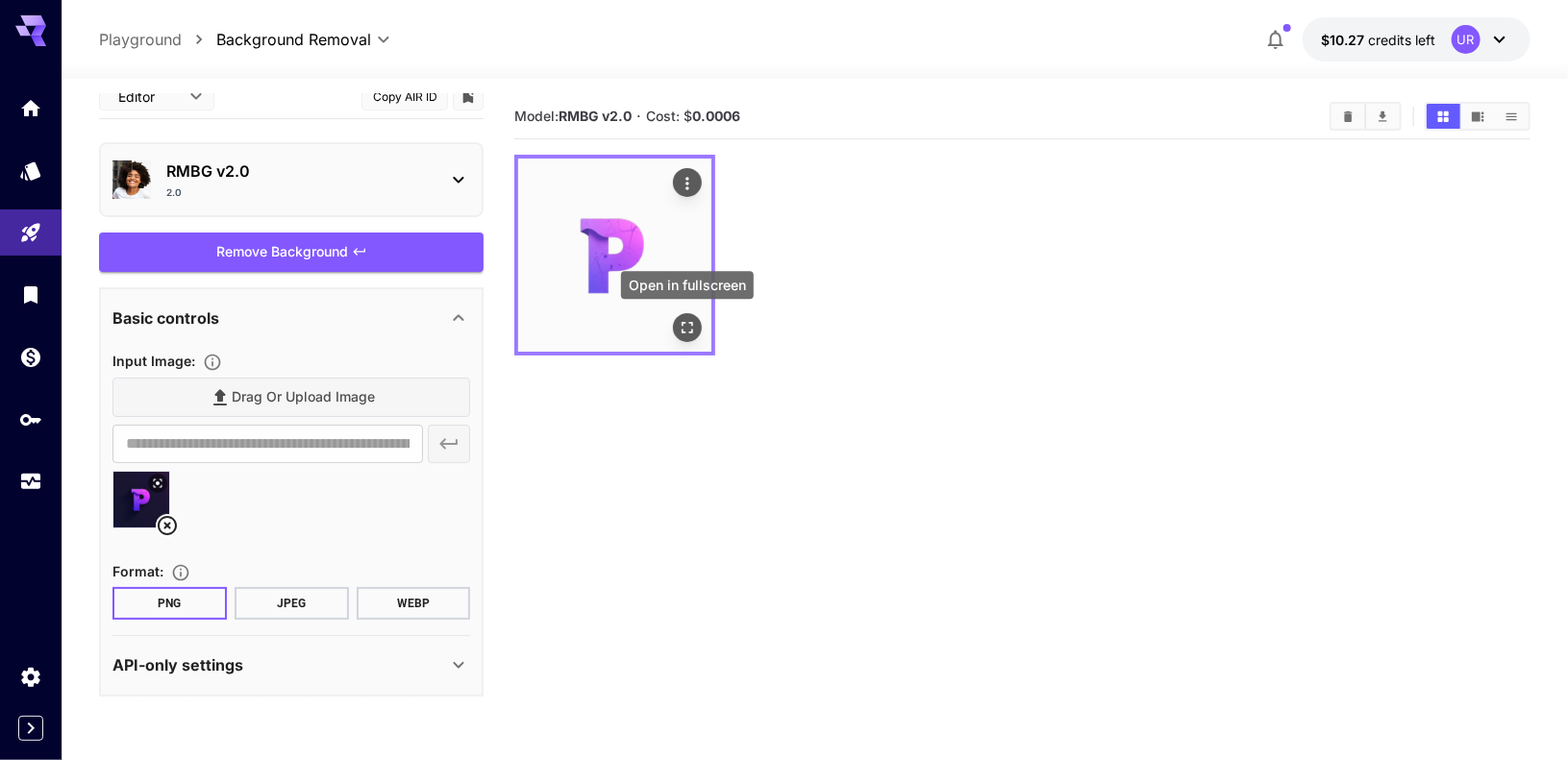
click at [684, 321] on icon "Open in fullscreen" at bounding box center [687, 328] width 19 height 19
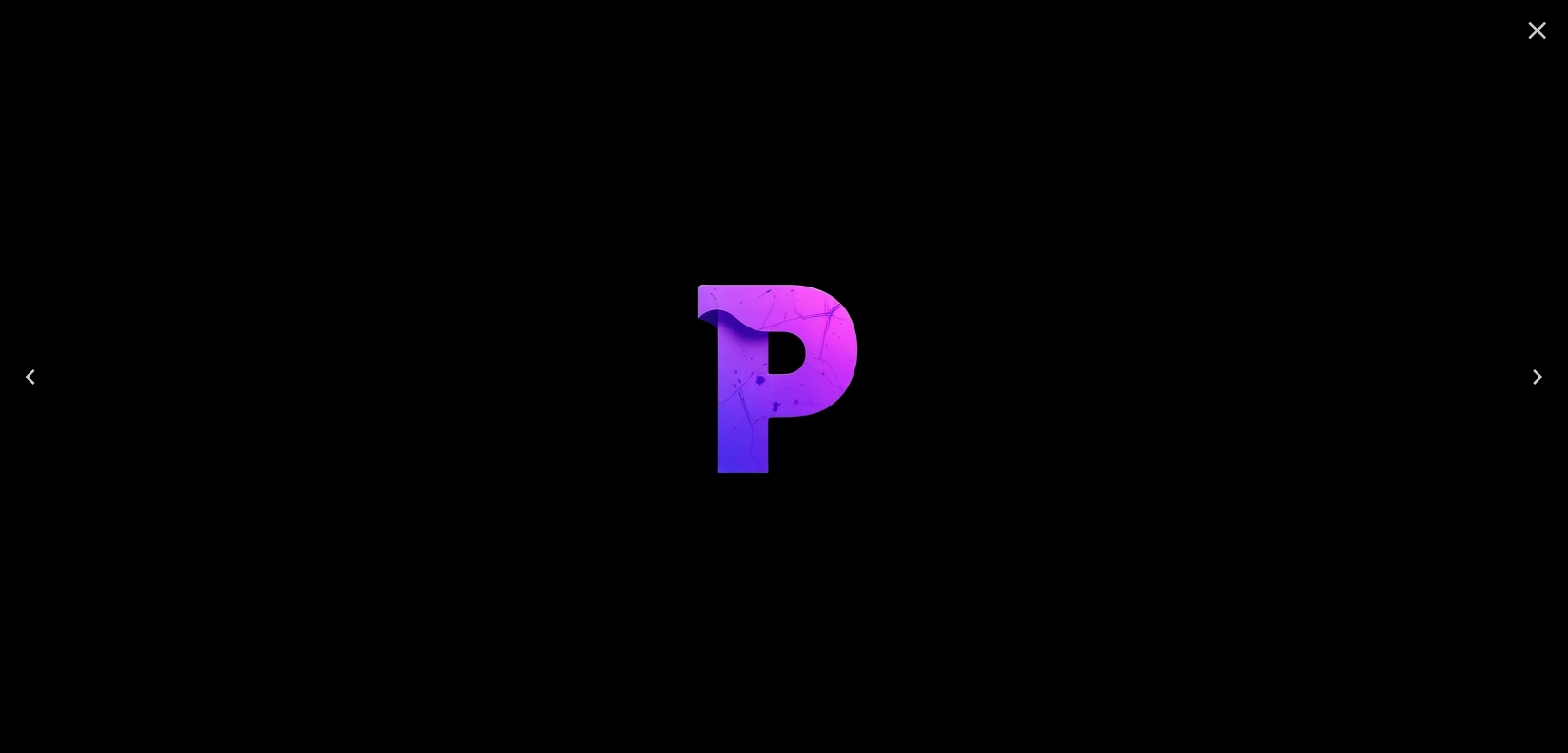
click at [1545, 29] on icon "Close" at bounding box center [1537, 30] width 30 height 30
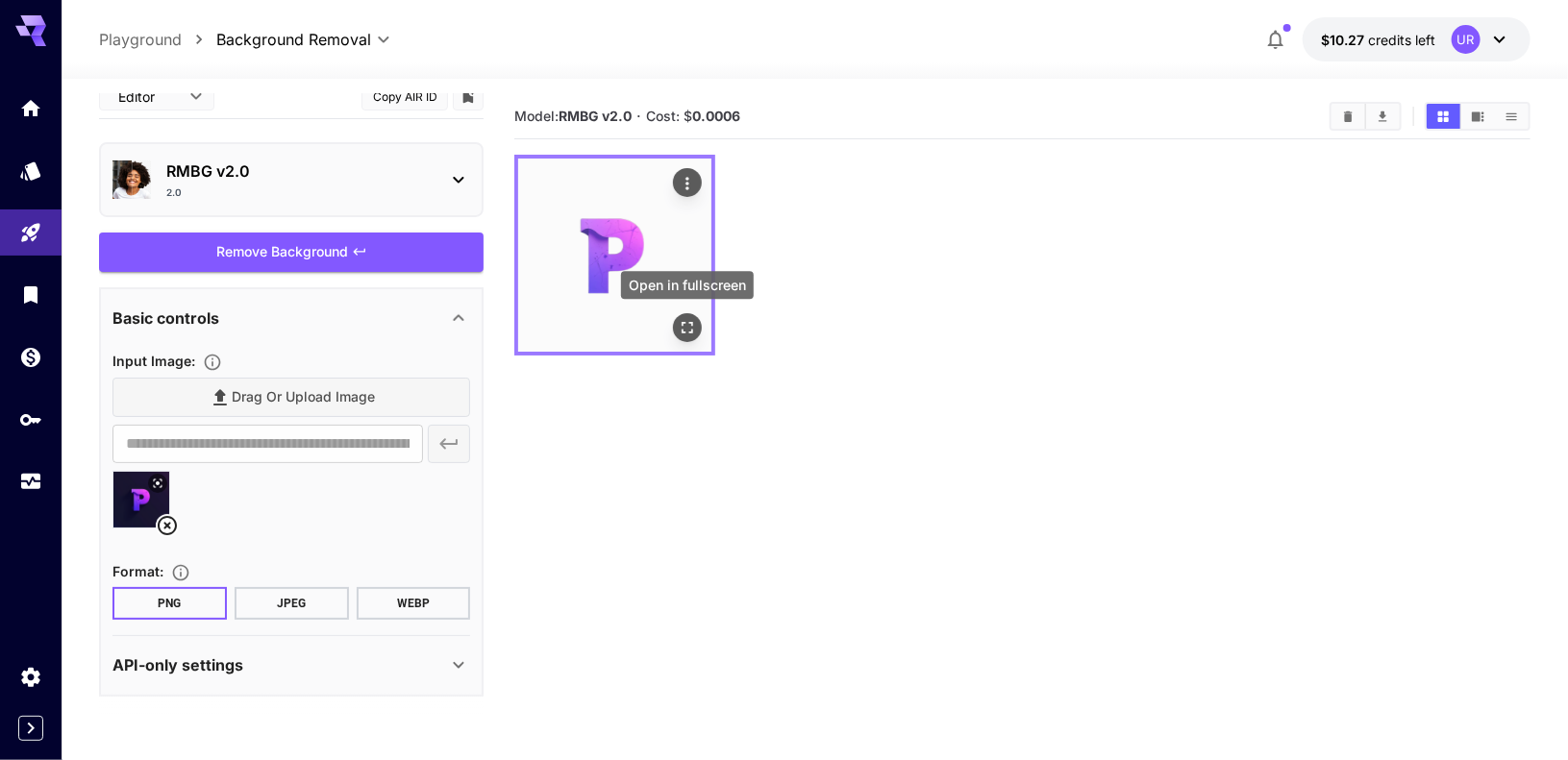
click at [685, 329] on icon "Open in fullscreen" at bounding box center [687, 328] width 19 height 19
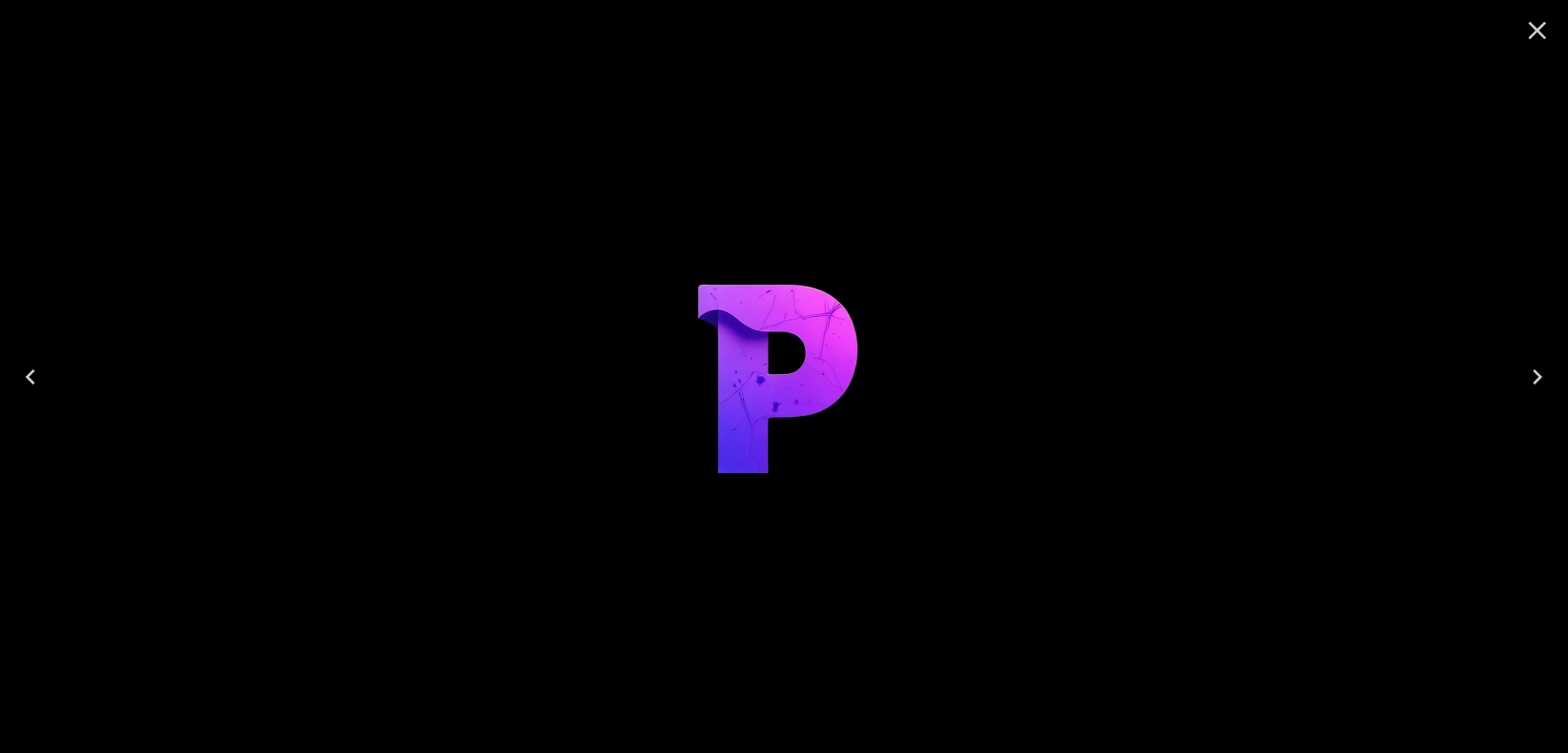
click at [1549, 25] on icon "Close" at bounding box center [1537, 30] width 30 height 30
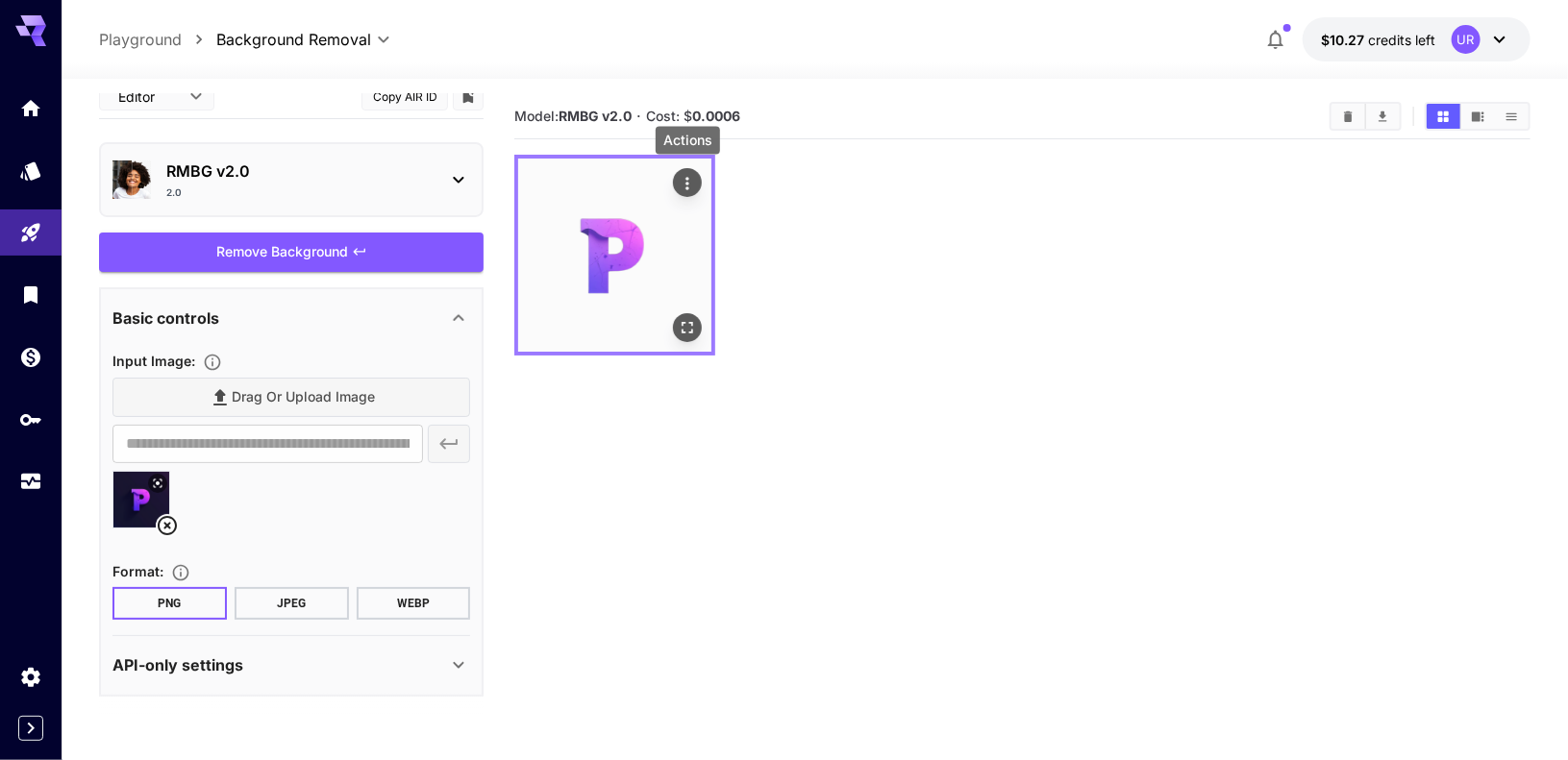
click at [687, 176] on icon "Actions" at bounding box center [687, 183] width 19 height 19
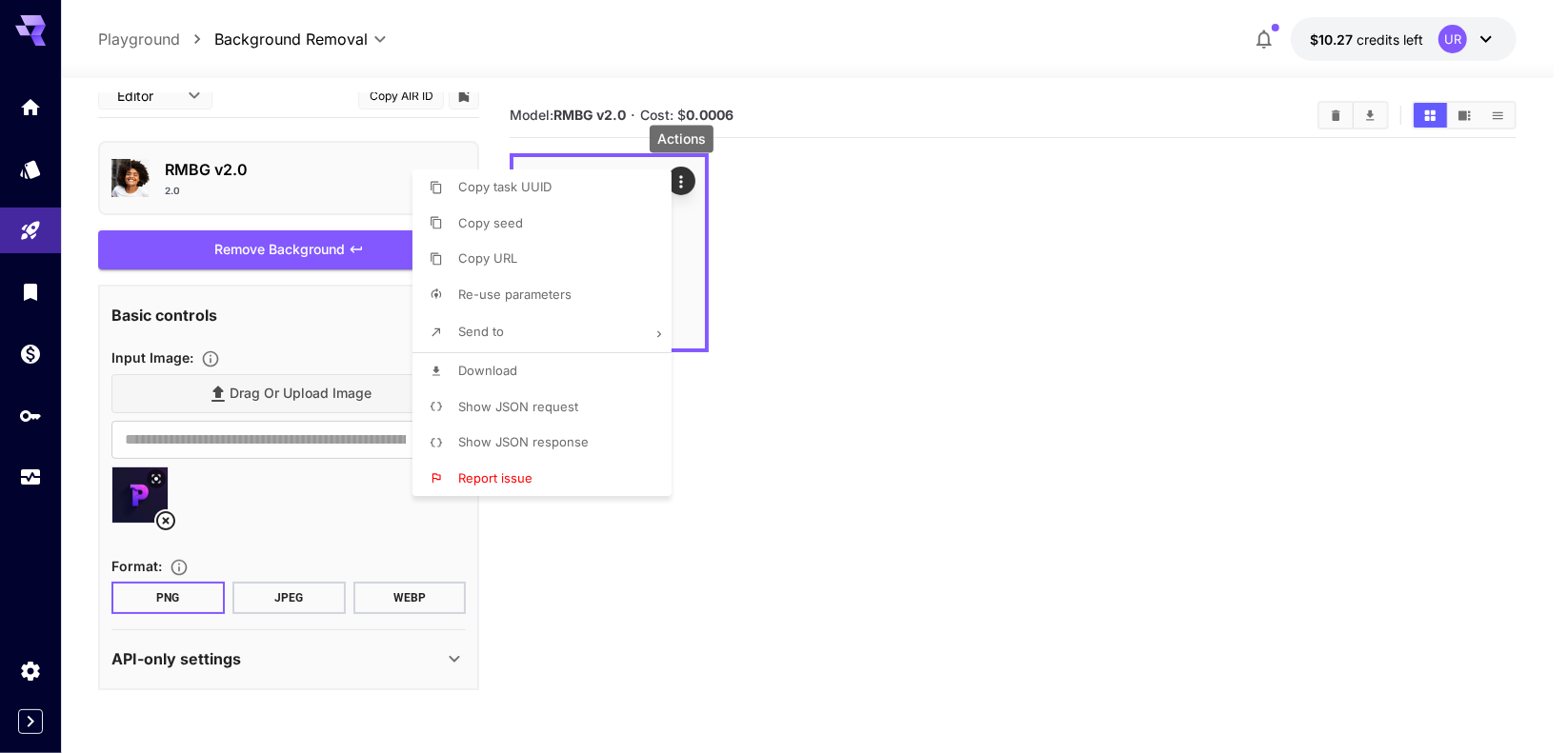
click at [512, 357] on li "Download" at bounding box center [548, 371] width 271 height 36
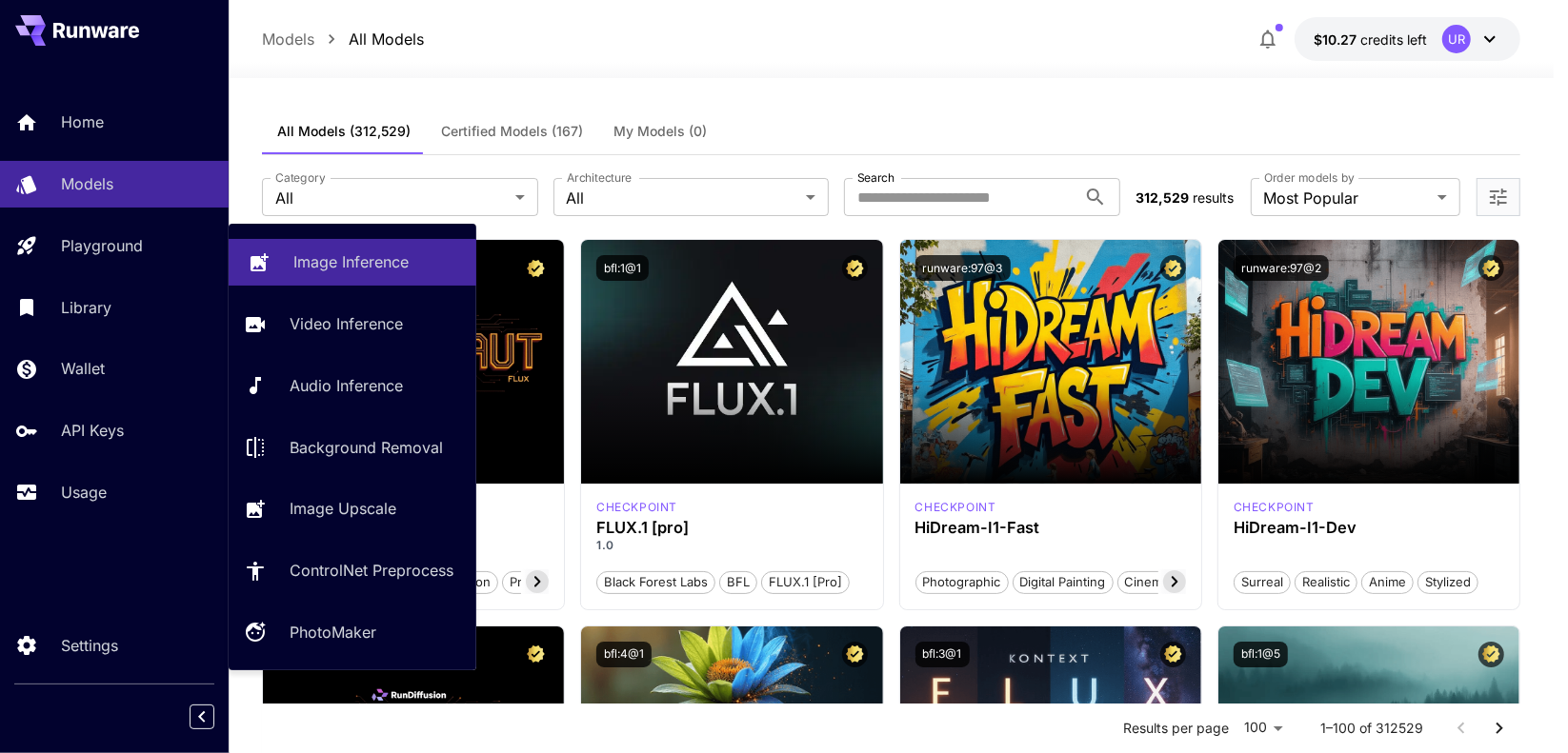
click at [286, 262] on link "Image Inference" at bounding box center [352, 263] width 248 height 47
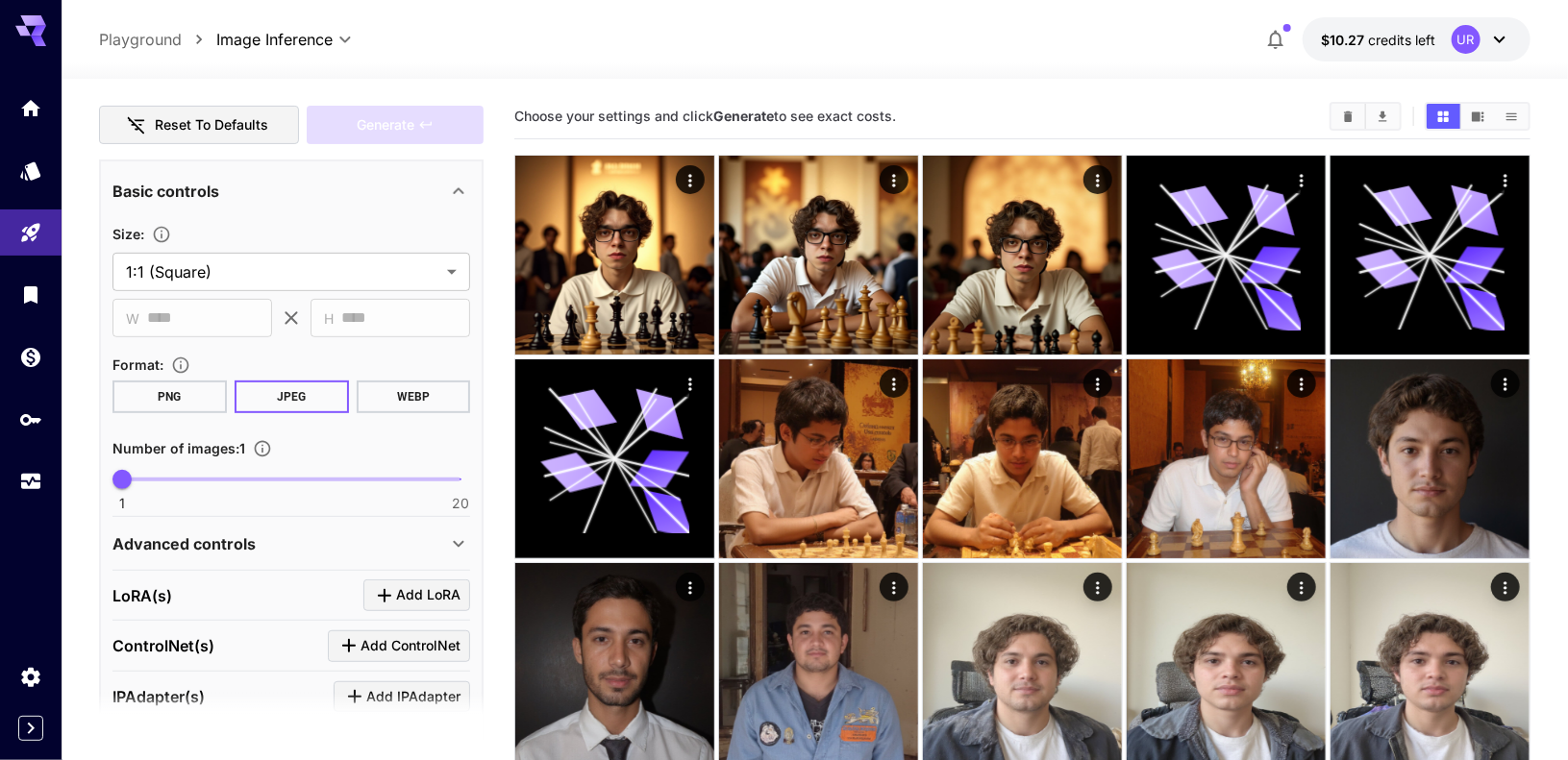
scroll to position [288, 0]
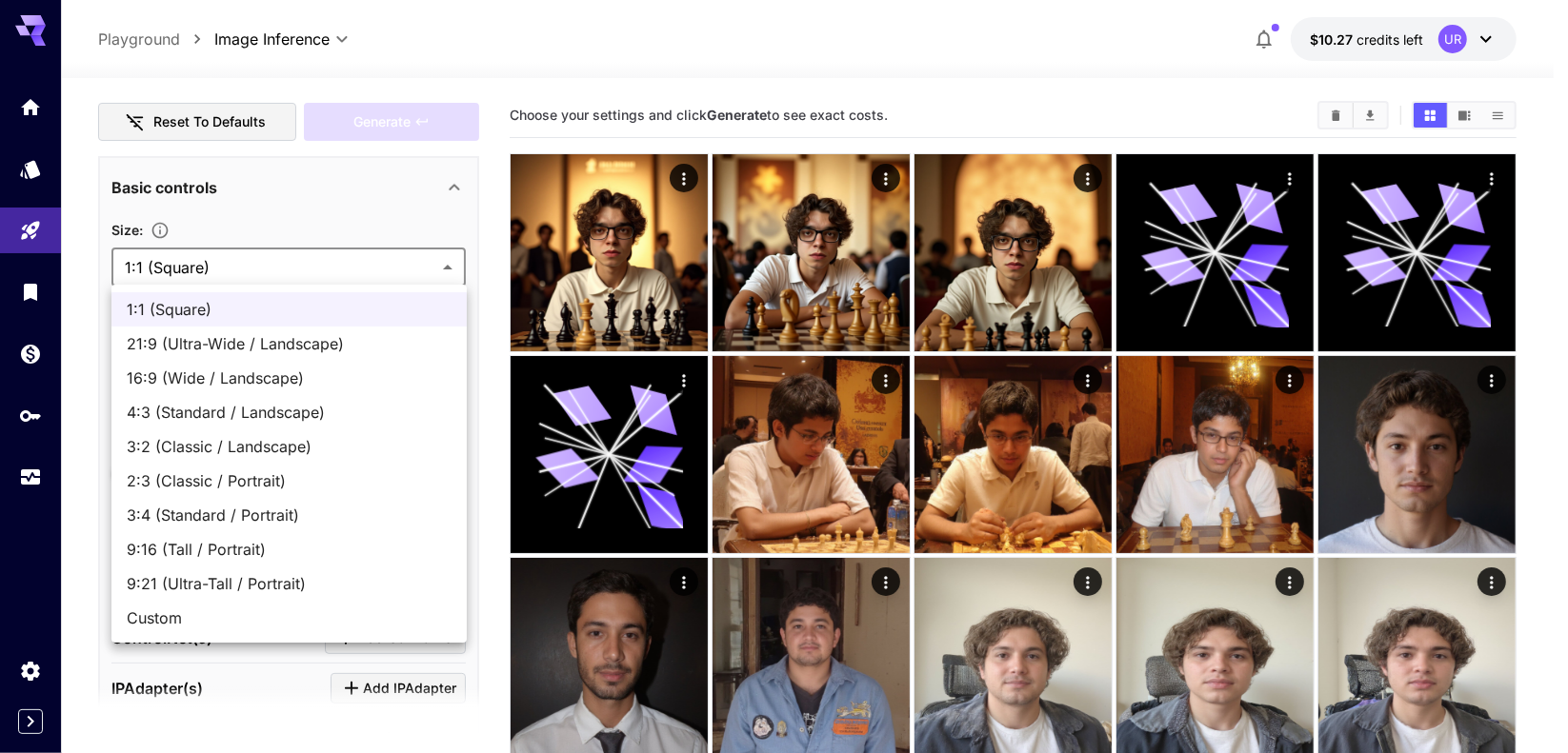
click at [238, 270] on div at bounding box center [784, 376] width 1568 height 753
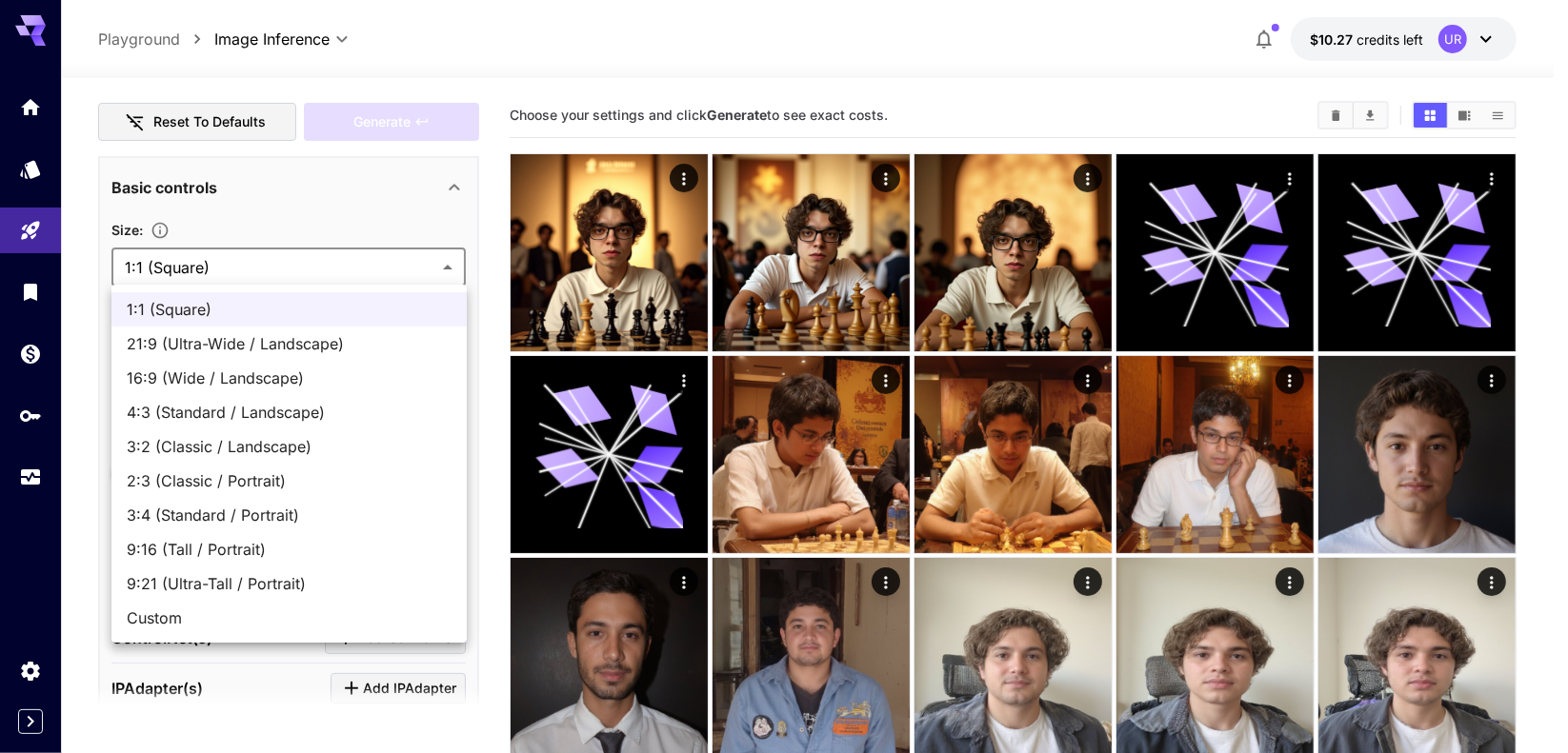
click at [228, 344] on span "21:9 (Ultra-Wide / Landscape)" at bounding box center [288, 343] width 325 height 23
type input "**********"
type input "****"
type input "***"
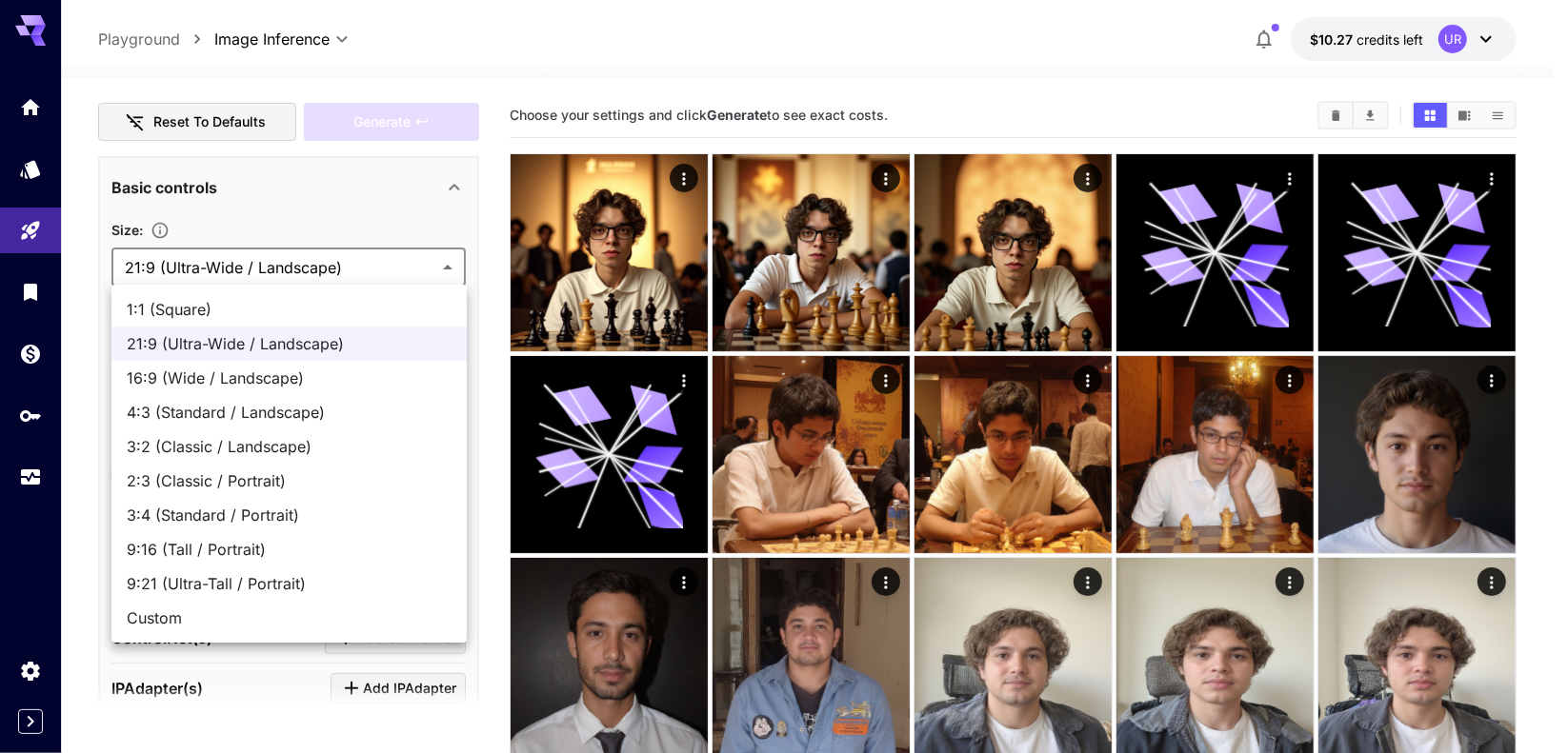
click at [264, 383] on span "16:9 (Wide / Landscape)" at bounding box center [288, 377] width 325 height 23
type input "**********"
type input "****"
type input "***"
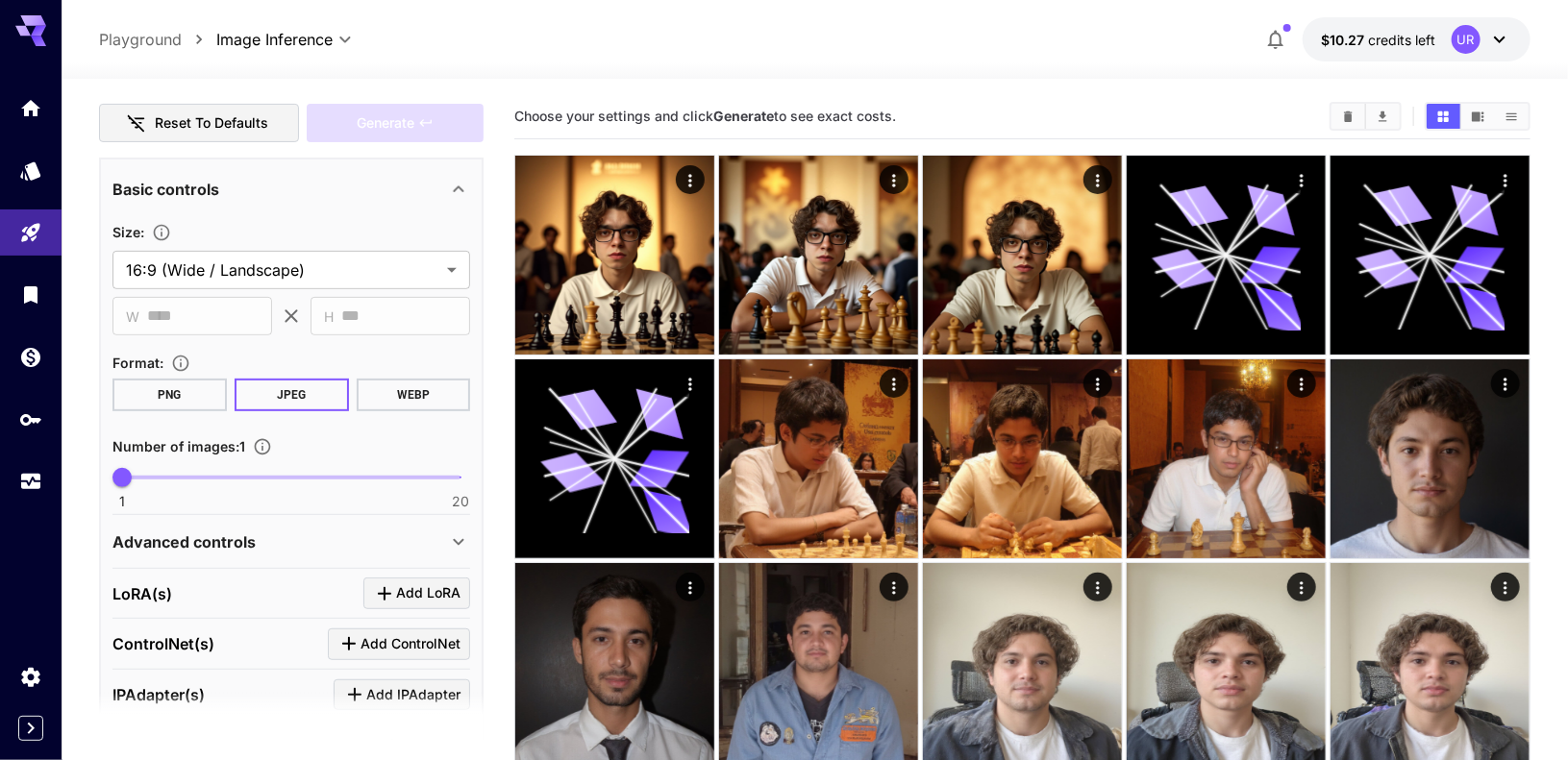
click at [193, 392] on button "PNG" at bounding box center [170, 395] width 115 height 33
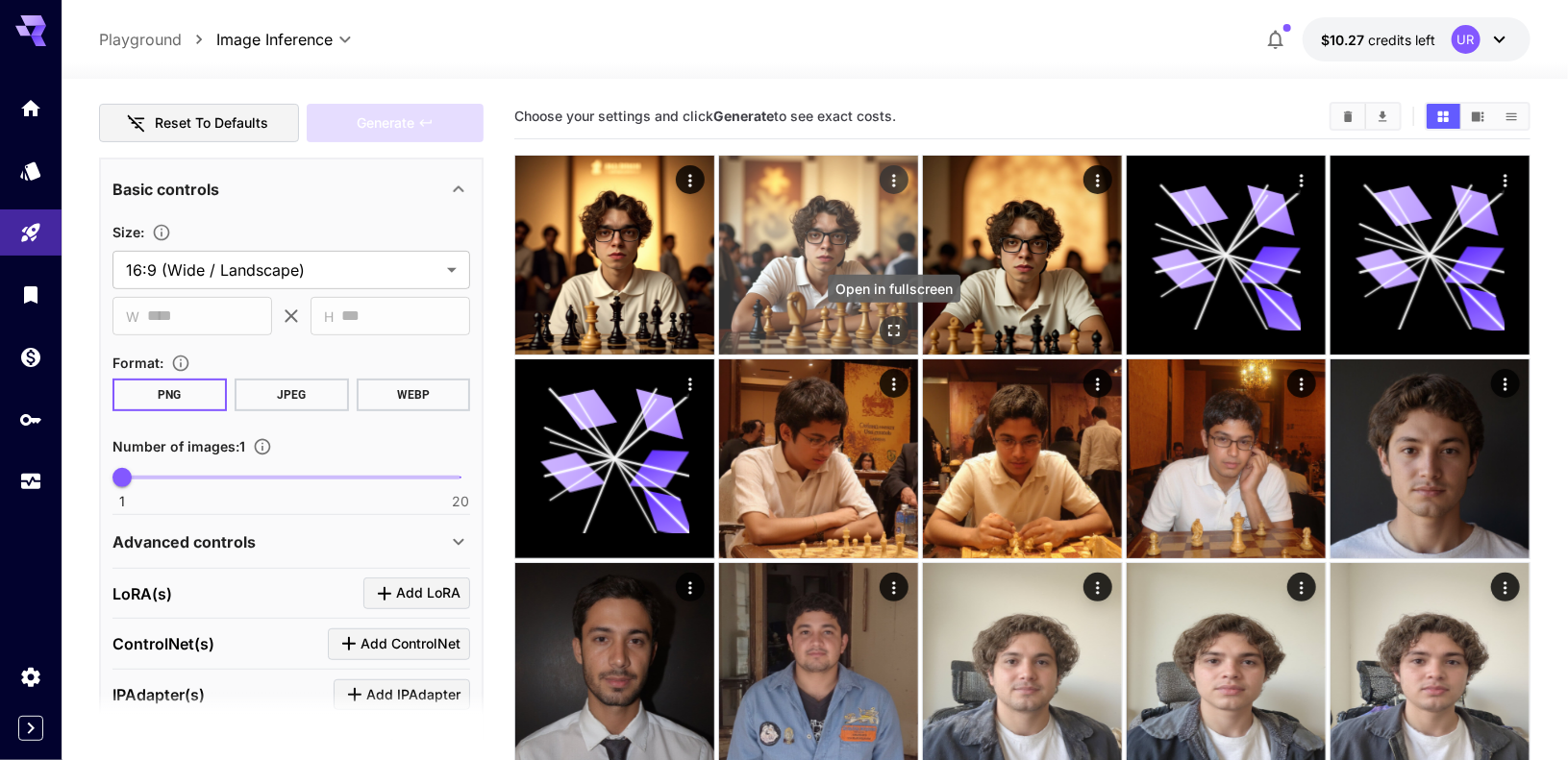
click at [893, 328] on icon "Open in fullscreen" at bounding box center [893, 330] width 19 height 19
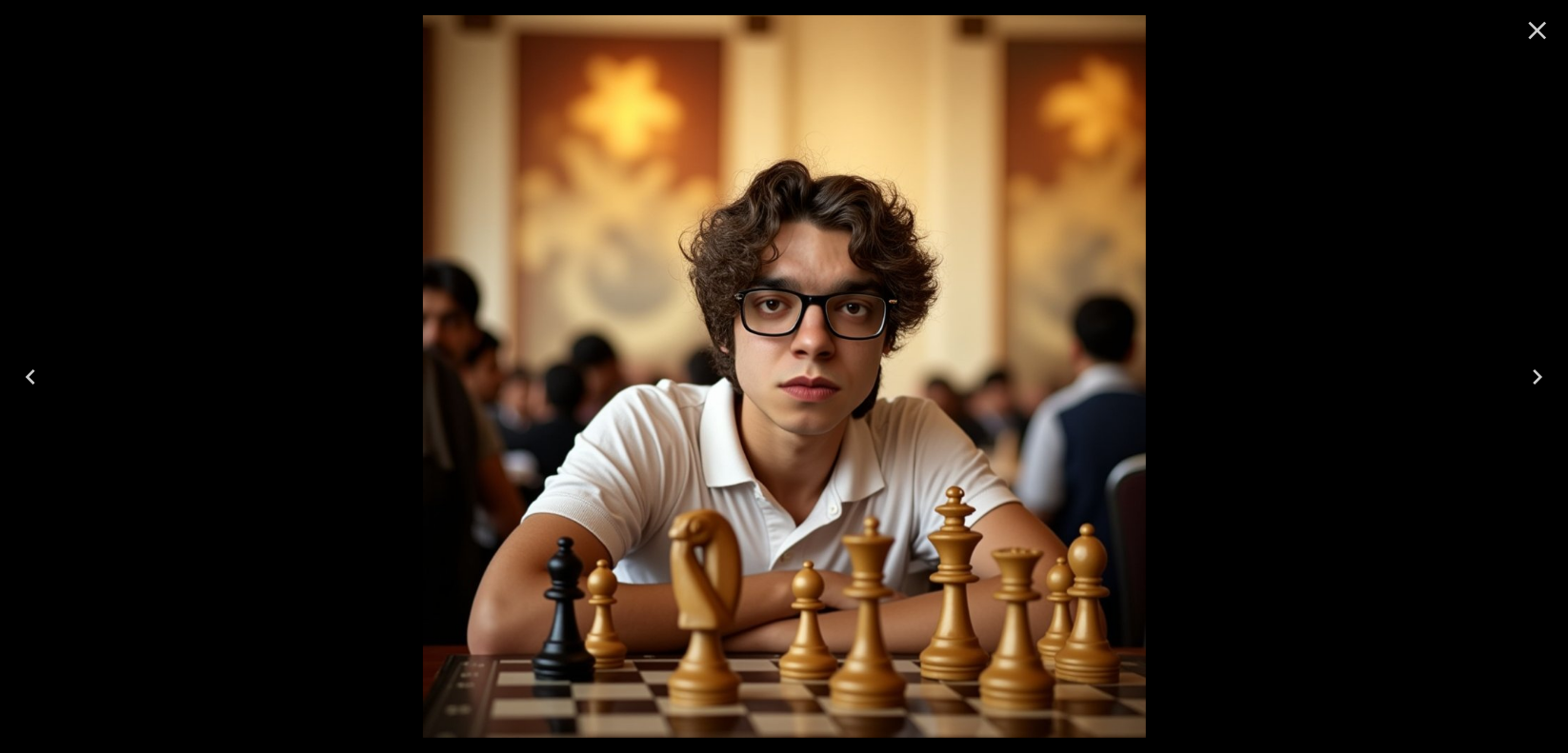
click at [1536, 376] on icon "Next" at bounding box center [1537, 376] width 30 height 30
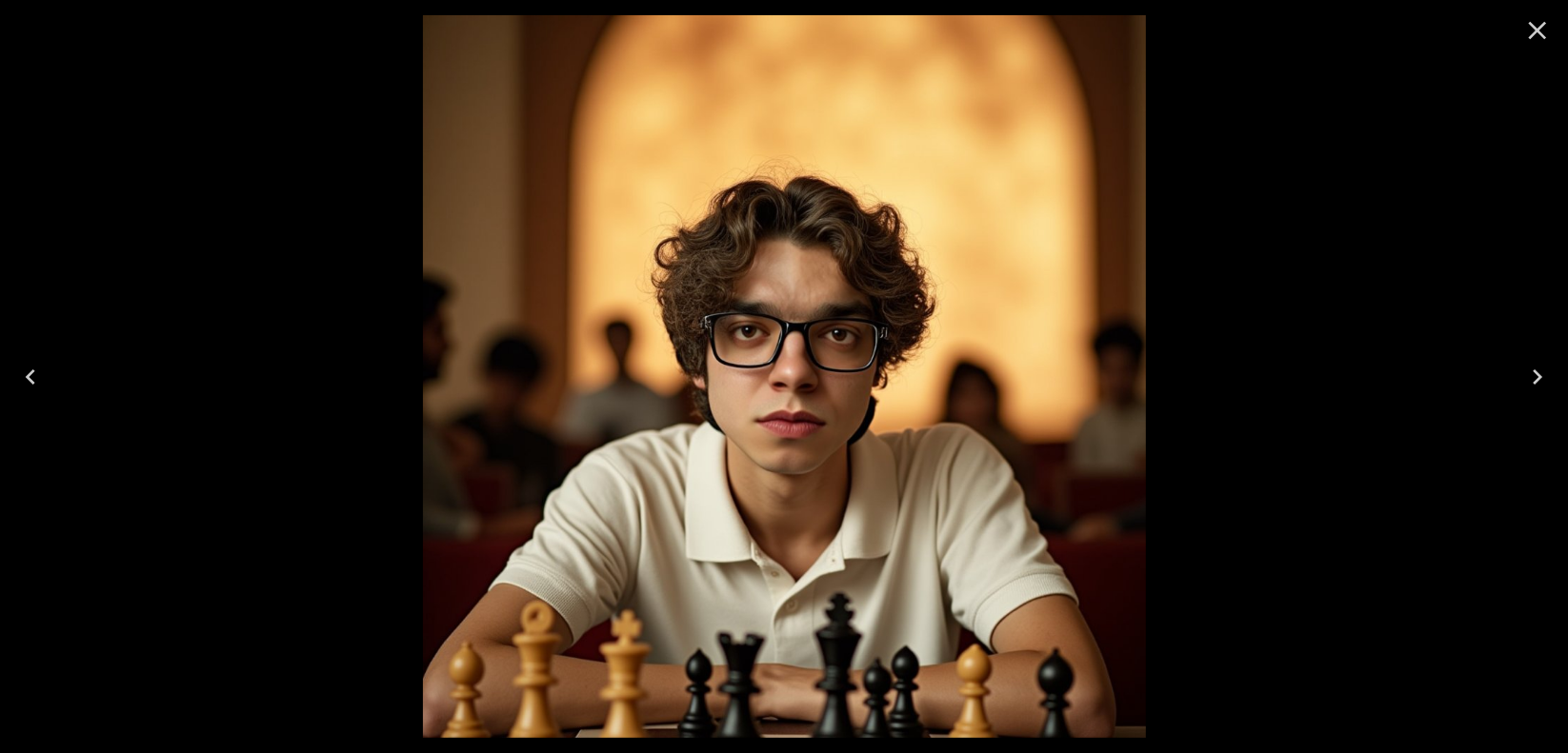
click at [47, 382] on button "Previous" at bounding box center [30, 377] width 61 height 76
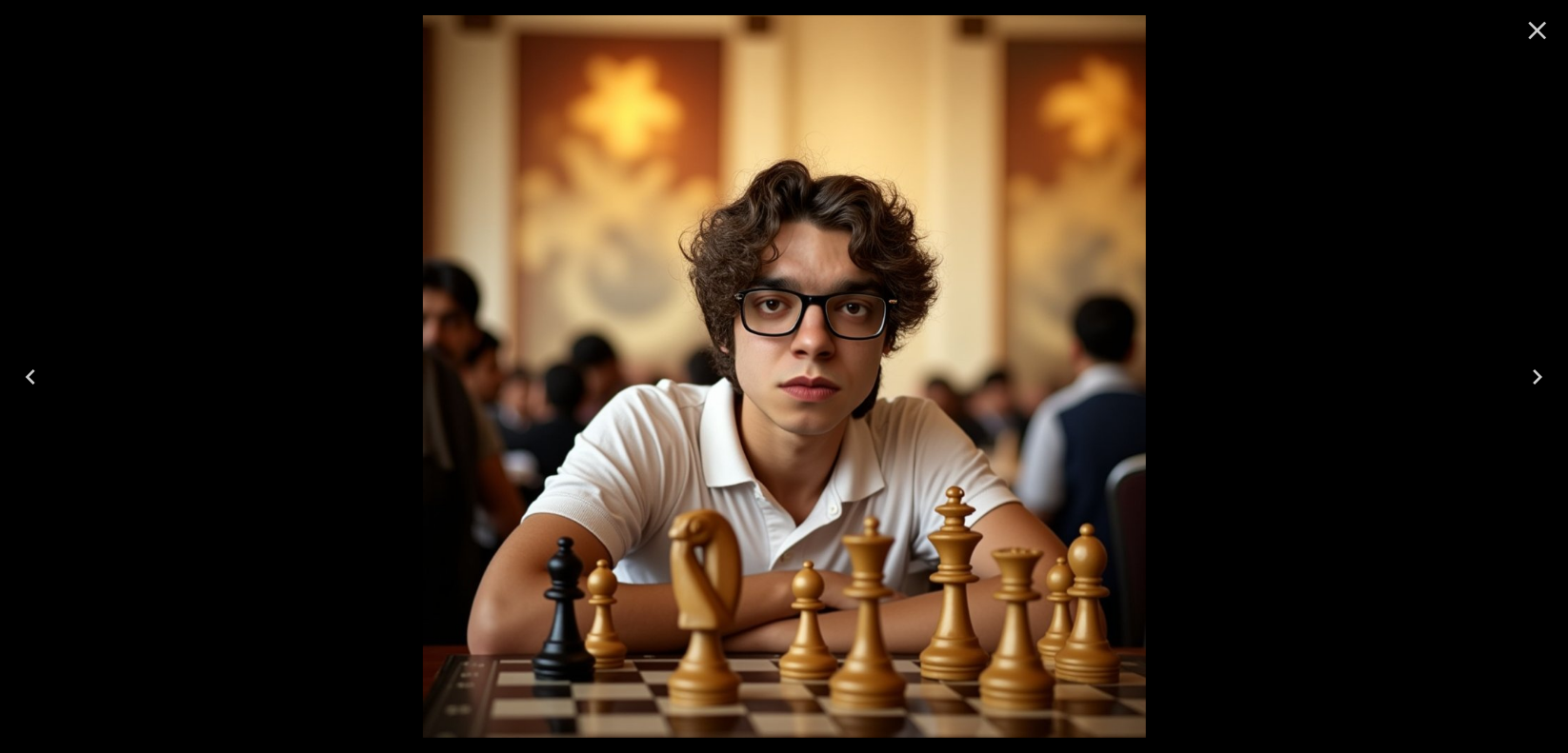
click at [47, 382] on button "Previous" at bounding box center [30, 377] width 61 height 76
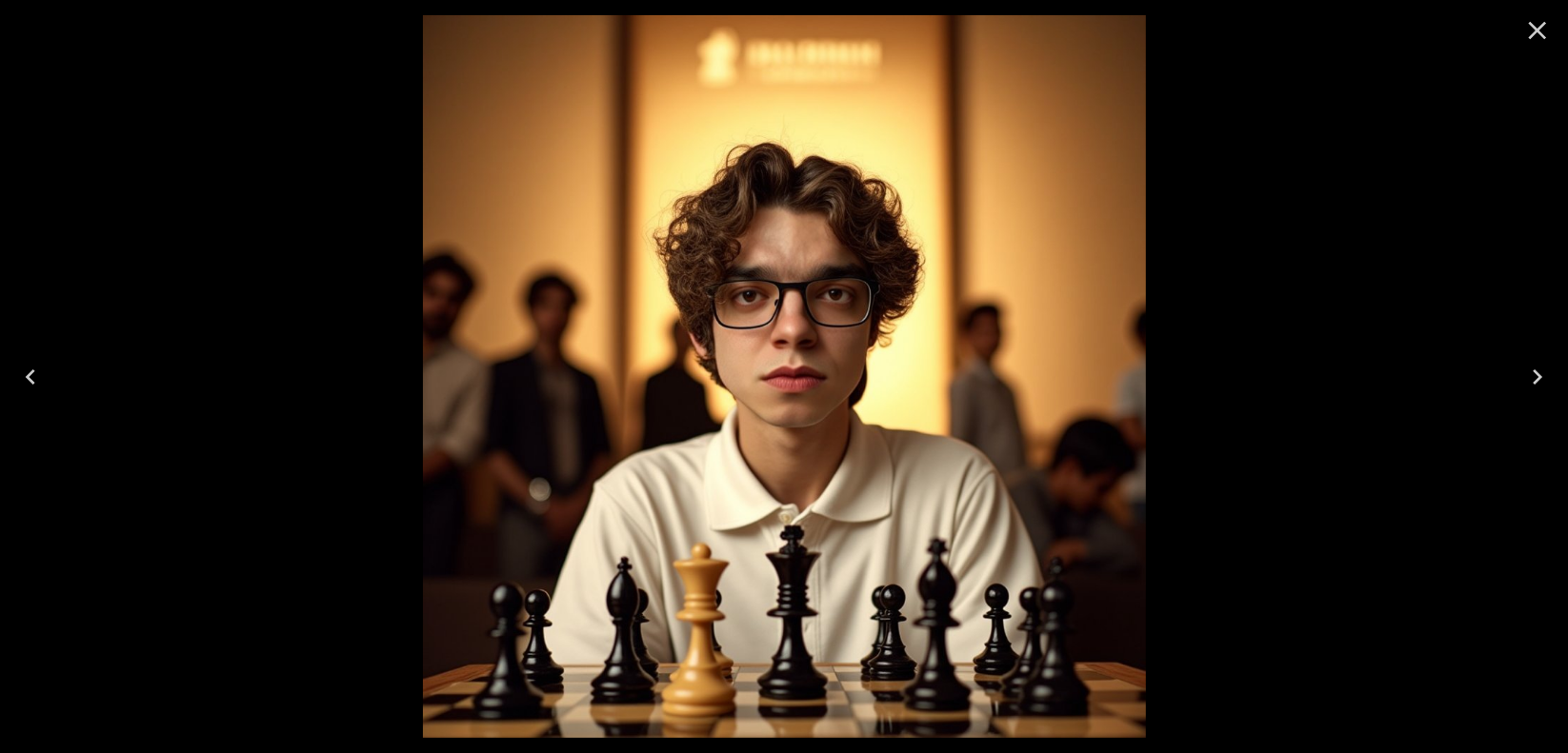
click at [1549, 23] on icon "Close" at bounding box center [1537, 30] width 30 height 30
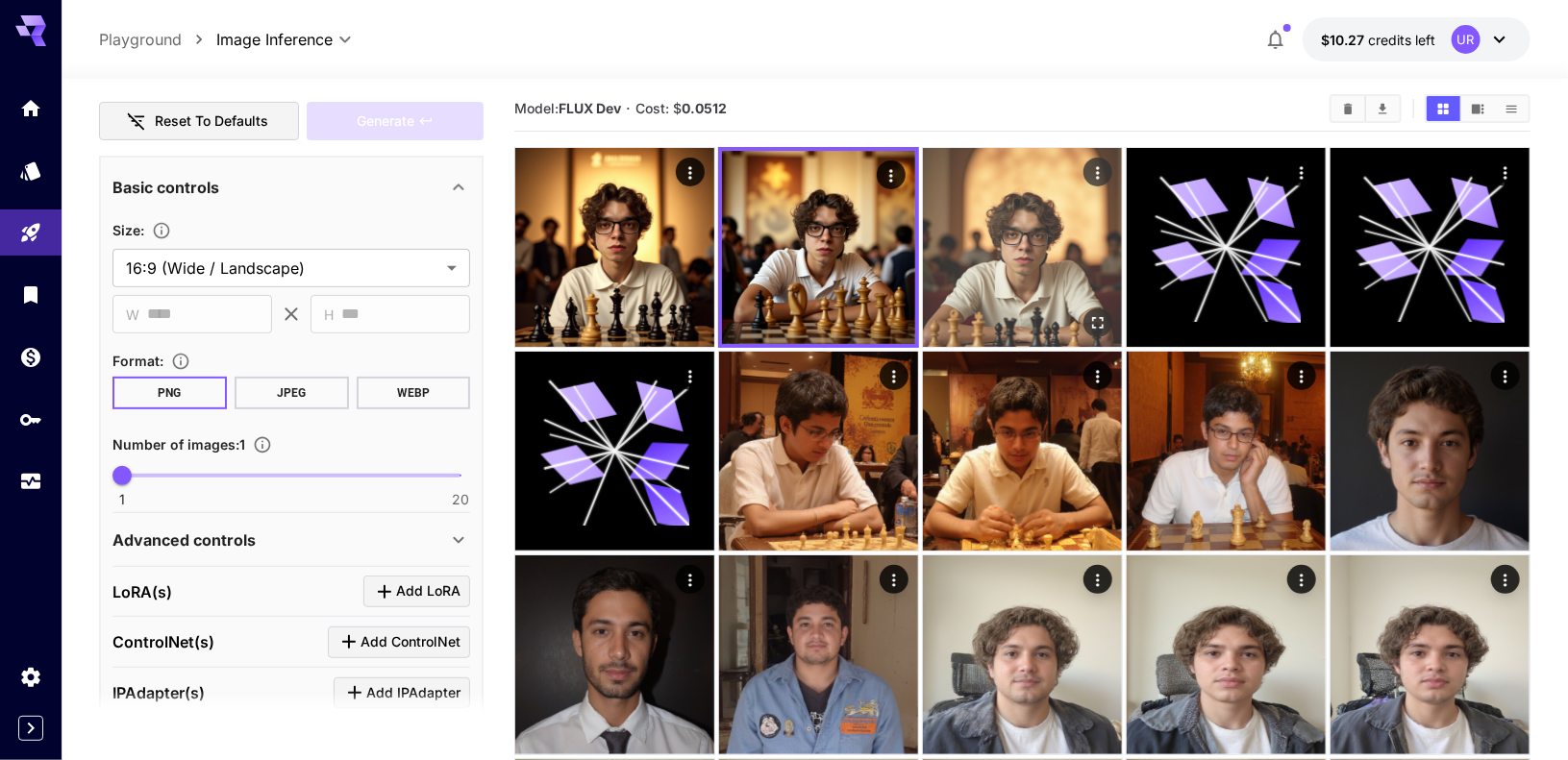
scroll to position [0, 0]
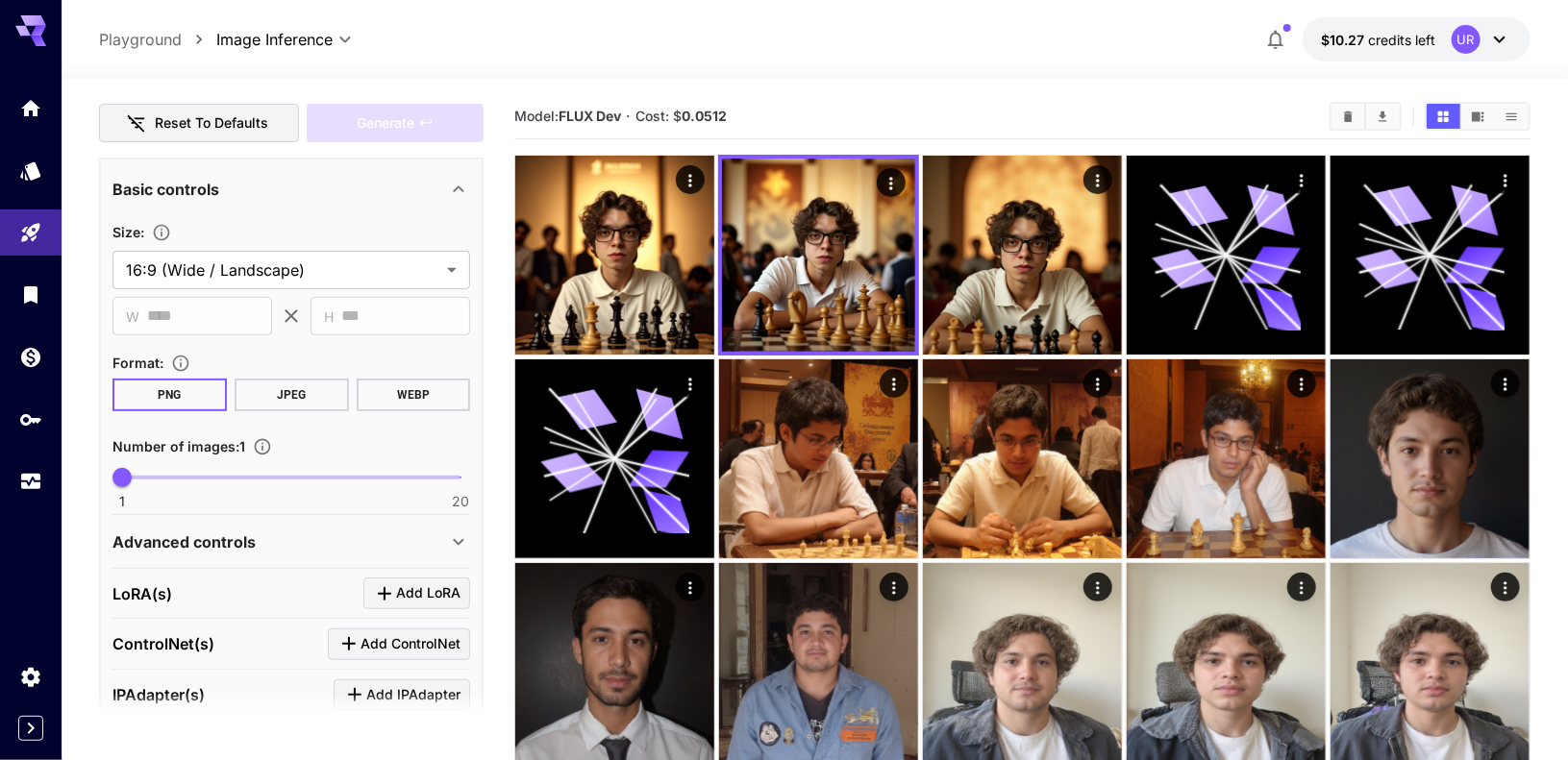
click at [931, 105] on section "Model: FLUX Dev · Cost: $ 0.0512" at bounding box center [914, 116] width 799 height 23
